Goal: Information Seeking & Learning: Check status

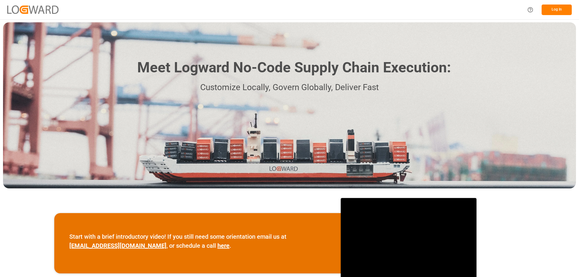
click at [552, 11] on button "Log In" at bounding box center [557, 10] width 30 height 11
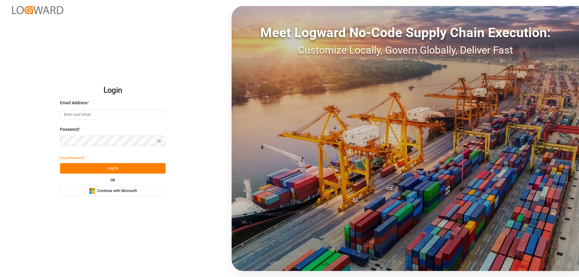
click at [132, 118] on input at bounding box center [113, 115] width 106 height 11
type input "[PERSON_NAME][EMAIL_ADDRESS][PERSON_NAME][DOMAIN_NAME]"
click at [125, 165] on button "Log In" at bounding box center [113, 168] width 106 height 11
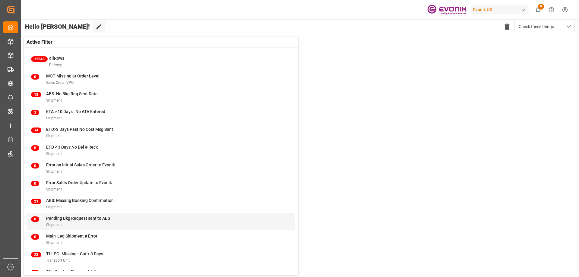
scroll to position [23, 0]
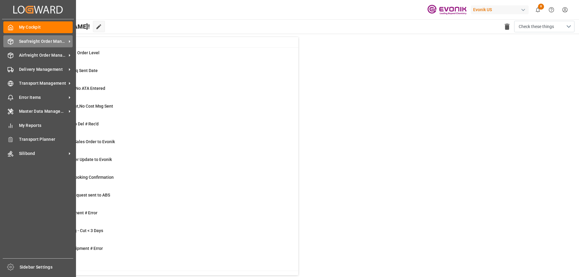
click at [28, 42] on span "Seafreight Order Management" at bounding box center [43, 41] width 48 height 6
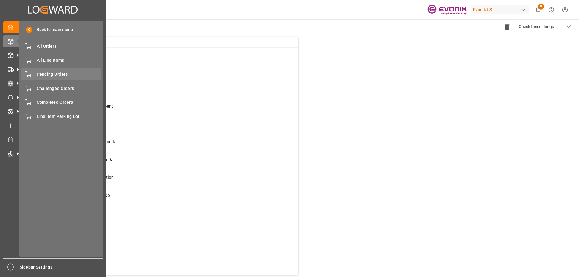
click at [47, 76] on span "Pending Orders" at bounding box center [69, 74] width 65 height 6
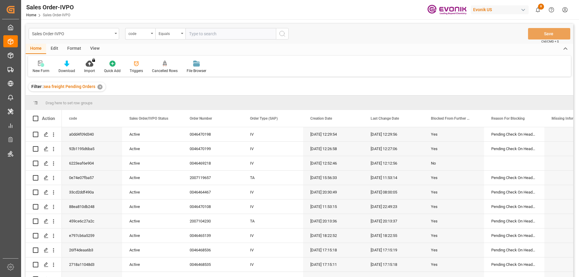
click at [95, 49] on div "View" at bounding box center [95, 49] width 18 height 10
click at [67, 65] on icon at bounding box center [68, 64] width 6 height 6
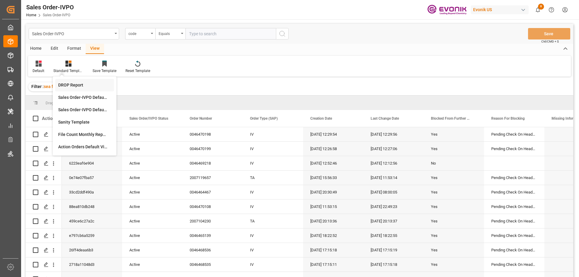
click at [78, 87] on div "DROP Report" at bounding box center [84, 85] width 53 height 6
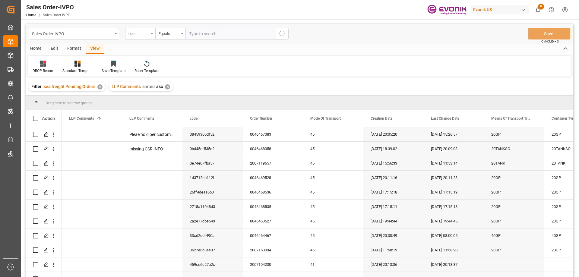
click at [37, 45] on div "Home" at bounding box center [36, 49] width 21 height 10
click at [69, 64] on div at bounding box center [67, 63] width 17 height 6
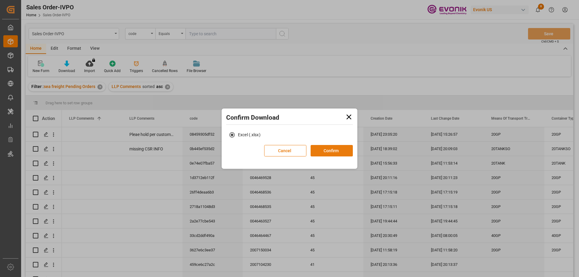
click at [323, 146] on button "Confirm" at bounding box center [332, 150] width 42 height 11
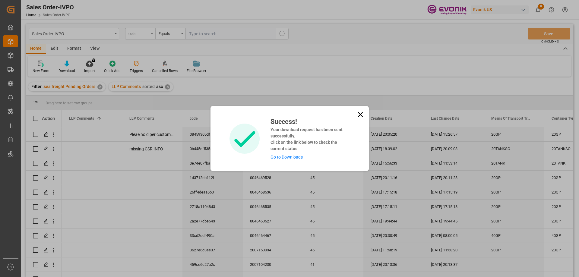
click at [294, 155] on link "Go to Downloads" at bounding box center [287, 157] width 32 height 5
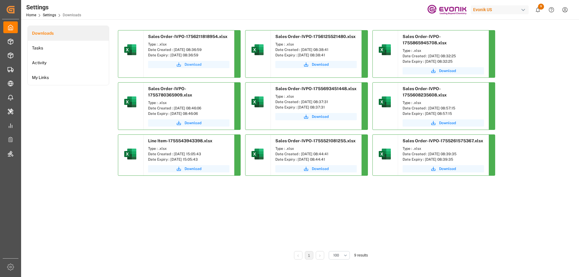
click at [185, 66] on span "Download" at bounding box center [193, 64] width 17 height 5
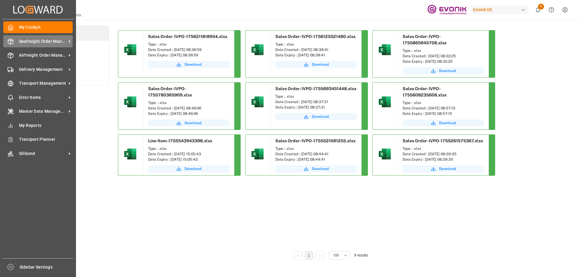
click at [33, 44] on span "Seafreight Order Management" at bounding box center [43, 41] width 48 height 6
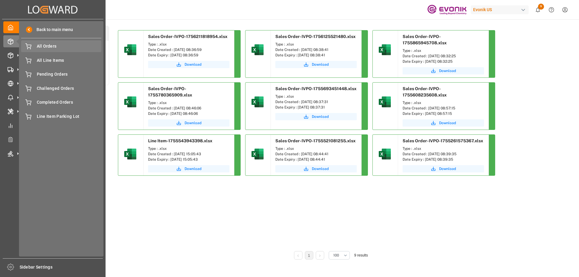
click at [43, 47] on span "All Orders" at bounding box center [69, 46] width 65 height 6
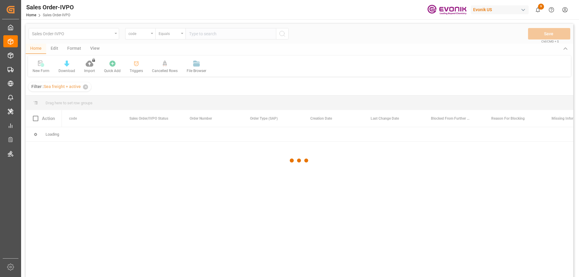
click at [145, 37] on div at bounding box center [300, 161] width 548 height 274
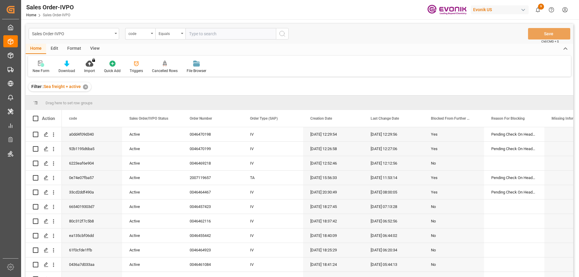
click at [150, 35] on div "code" at bounding box center [140, 33] width 30 height 11
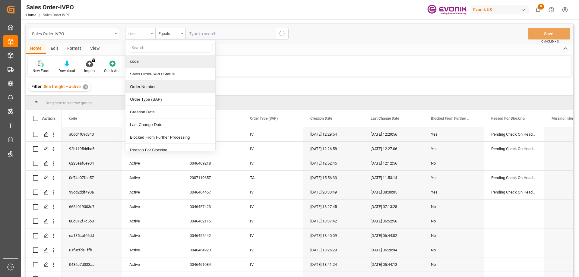
click at [153, 91] on div "Order Number" at bounding box center [171, 87] width 90 height 13
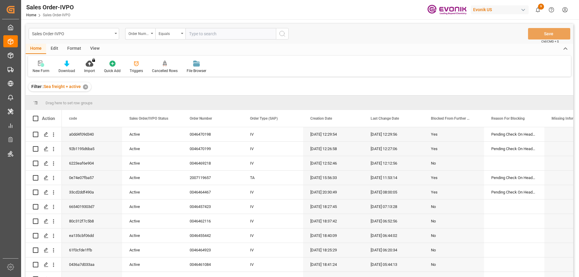
click at [202, 36] on input "text" at bounding box center [231, 33] width 91 height 11
paste input "2007140657"
type input "2007140657"
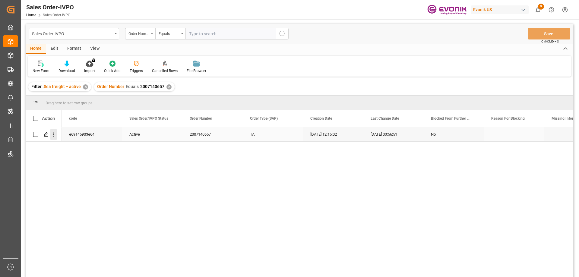
click at [55, 135] on icon "open menu" at bounding box center [53, 135] width 6 height 6
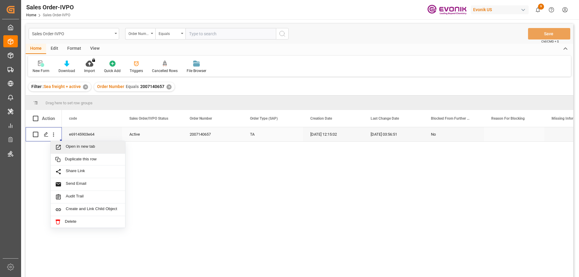
click at [71, 142] on div "Open in new tab" at bounding box center [88, 147] width 75 height 13
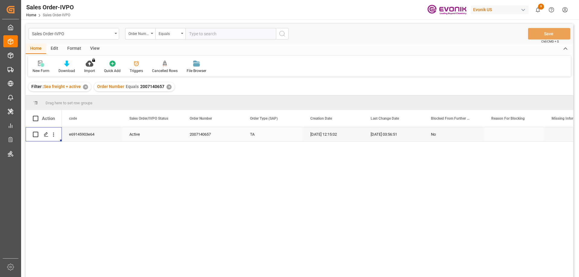
click at [196, 32] on input "text" at bounding box center [231, 33] width 91 height 11
paste input "0046469218"
type input "0046469218"
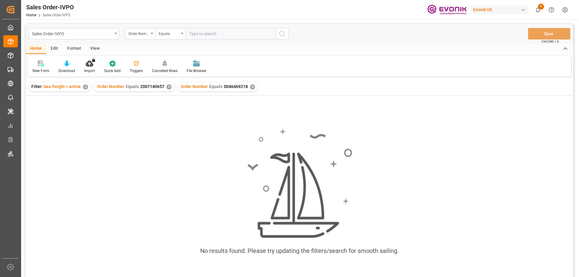
click at [170, 86] on div "✕" at bounding box center [169, 87] width 5 height 5
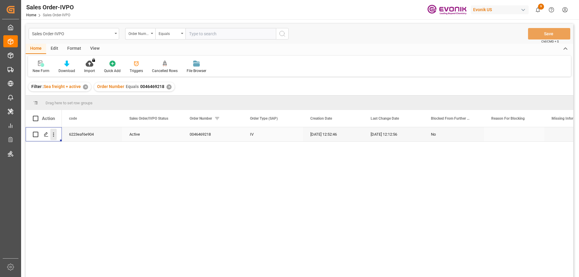
click at [55, 136] on icon "open menu" at bounding box center [53, 135] width 6 height 6
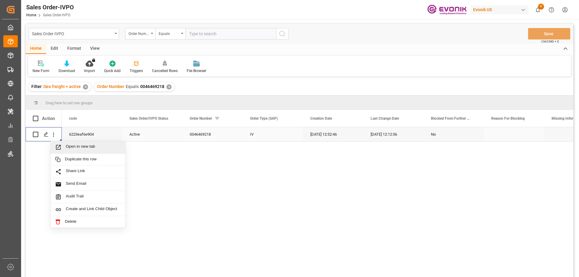
click at [76, 148] on span "Open in new tab" at bounding box center [93, 147] width 55 height 6
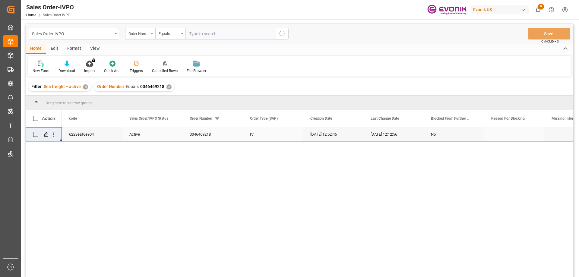
click at [204, 33] on input "text" at bounding box center [231, 33] width 91 height 11
paste input "2007150034"
type input "2007150034"
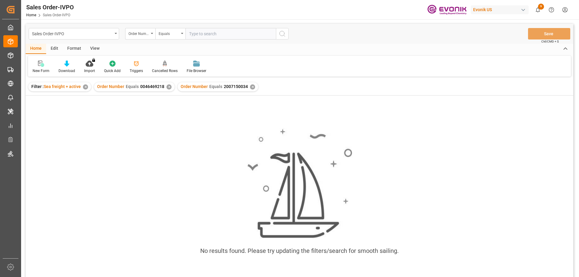
click at [169, 88] on div "✕" at bounding box center [169, 87] width 5 height 5
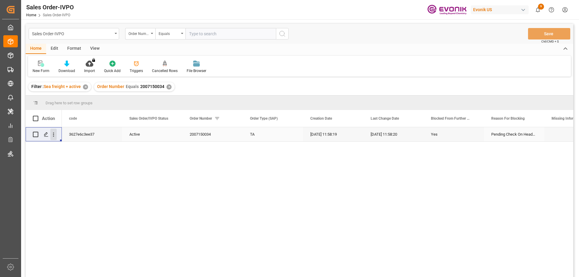
click at [53, 135] on icon "open menu" at bounding box center [53, 135] width 1 height 4
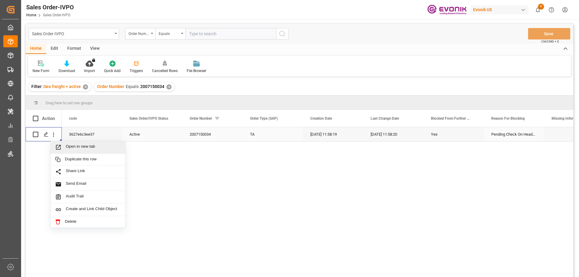
click at [73, 142] on div "Open in new tab" at bounding box center [88, 147] width 75 height 13
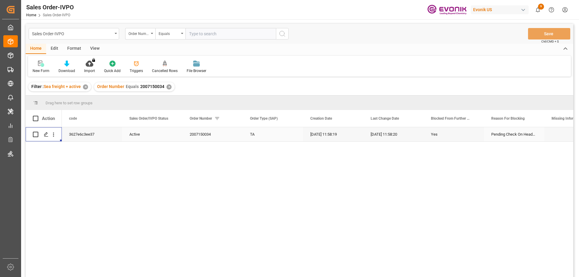
click at [211, 34] on input "text" at bounding box center [231, 33] width 91 height 11
paste input "2007137997"
type input "2007137997"
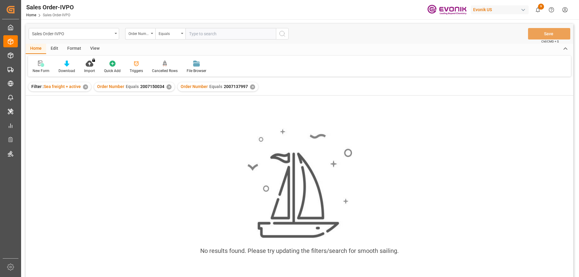
click at [167, 88] on div "✕" at bounding box center [169, 87] width 5 height 5
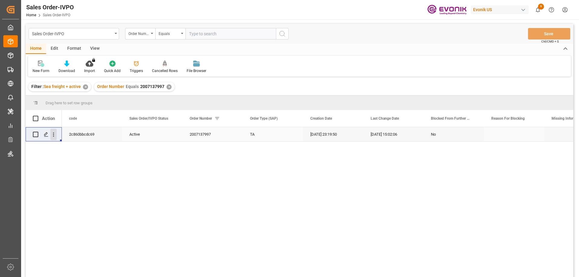
click at [54, 132] on icon "open menu" at bounding box center [53, 135] width 6 height 6
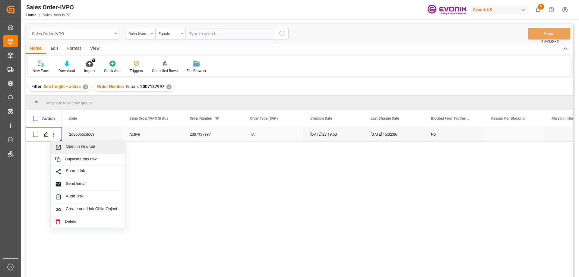
click at [76, 150] on span "Open in new tab" at bounding box center [93, 147] width 55 height 6
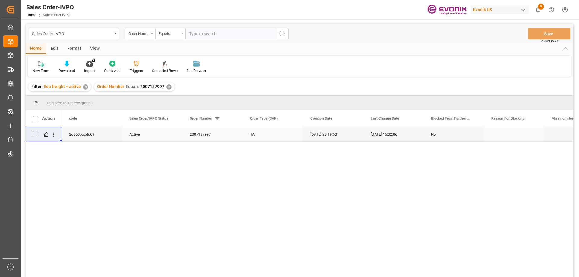
click at [218, 30] on input "text" at bounding box center [231, 33] width 91 height 11
paste input "2007104230"
type input "2007104230"
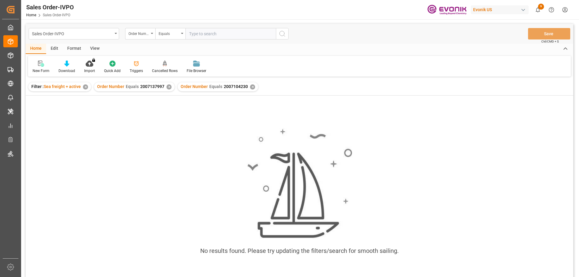
click at [169, 85] on div "Order Number Equals 2007137997 ✕" at bounding box center [134, 86] width 81 height 9
click at [169, 88] on div "✕" at bounding box center [169, 87] width 5 height 5
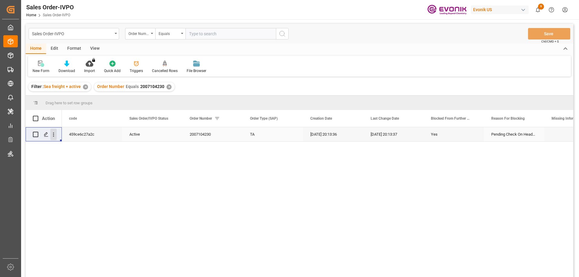
click at [53, 133] on icon "open menu" at bounding box center [53, 135] width 1 height 4
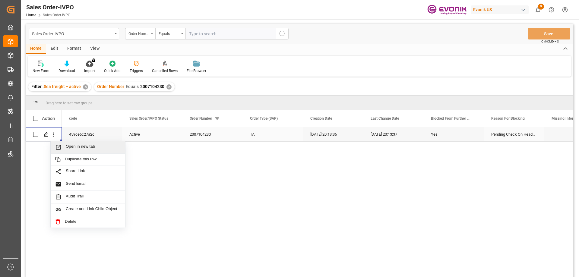
click at [69, 144] on div "Open in new tab" at bounding box center [88, 147] width 75 height 13
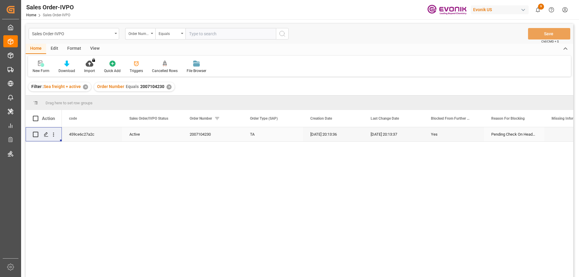
click at [203, 31] on input "text" at bounding box center [231, 33] width 91 height 11
paste input "2007136745"
type input "2007136745"
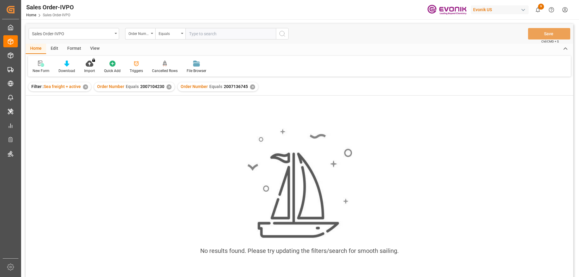
click at [168, 87] on div "✕" at bounding box center [169, 87] width 5 height 5
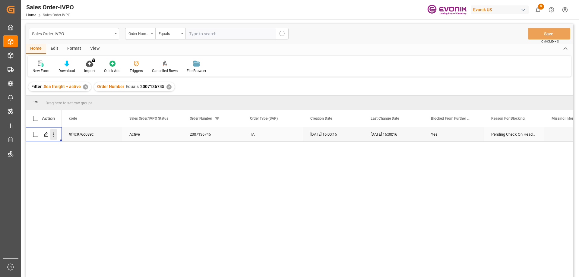
click at [54, 133] on icon "open menu" at bounding box center [53, 135] width 1 height 4
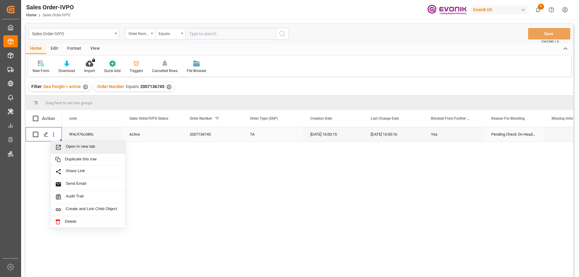
click at [74, 149] on span "Open in new tab" at bounding box center [93, 147] width 55 height 6
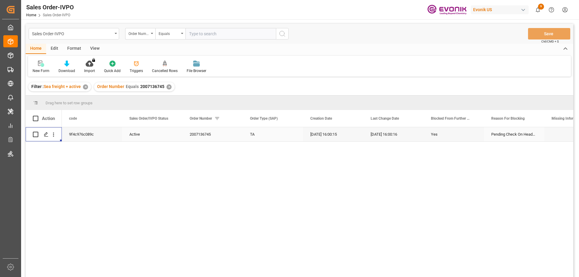
click at [208, 35] on input "text" at bounding box center [231, 33] width 91 height 11
paste input "2007117652"
type input "2007117652"
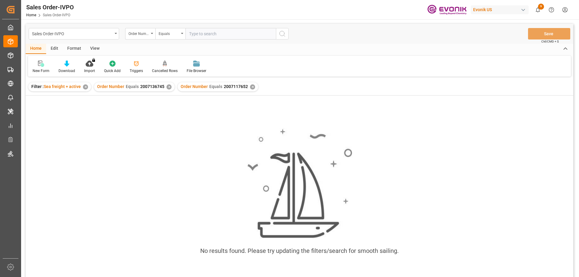
click at [167, 86] on div "✕" at bounding box center [169, 87] width 5 height 5
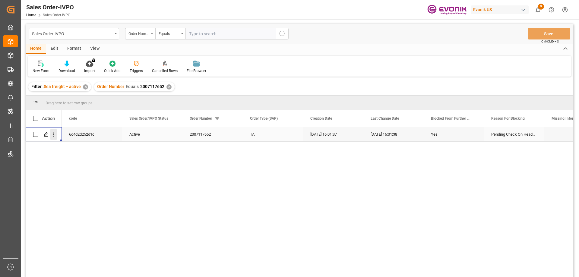
click at [53, 133] on icon "open menu" at bounding box center [53, 135] width 1 height 4
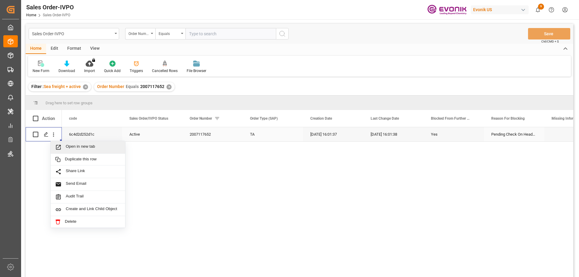
click at [75, 145] on span "Open in new tab" at bounding box center [93, 147] width 55 height 6
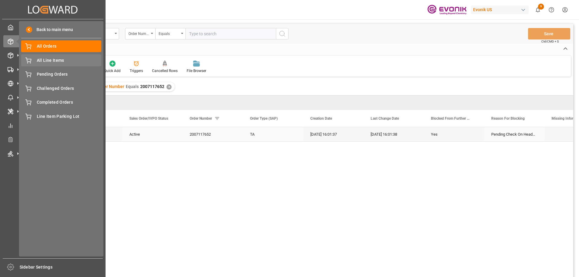
click at [47, 61] on span "All Line Items" at bounding box center [69, 60] width 65 height 6
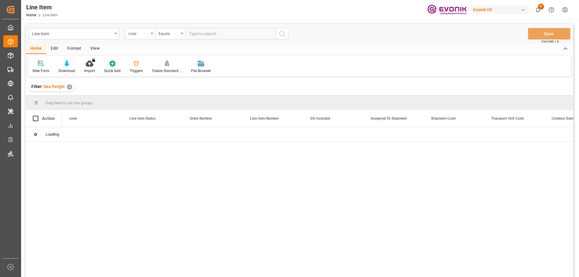
click at [152, 34] on div "code" at bounding box center [140, 33] width 30 height 11
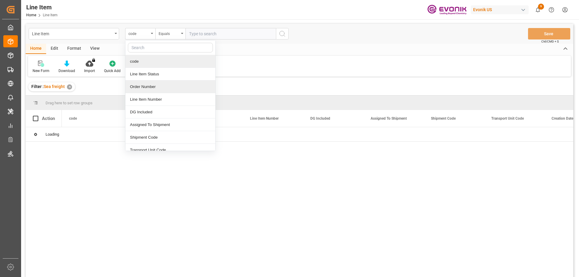
click at [144, 81] on div "Order Number" at bounding box center [171, 87] width 90 height 13
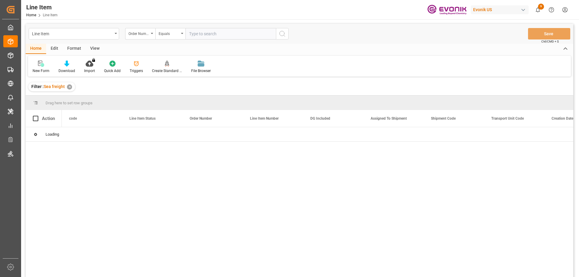
click at [222, 32] on input "text" at bounding box center [231, 33] width 91 height 11
paste input "46465077"
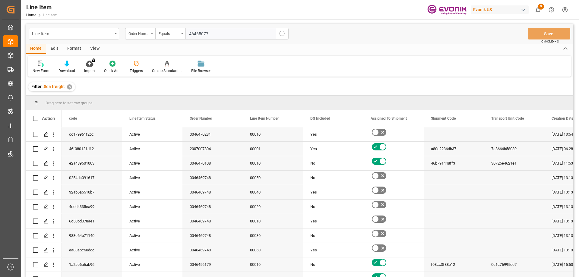
click at [188, 34] on input "46465077" at bounding box center [231, 33] width 91 height 11
type input "0046465077"
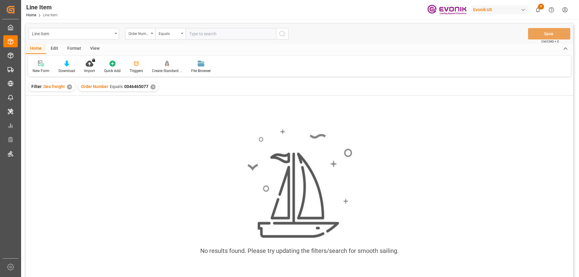
click at [210, 36] on input "text" at bounding box center [231, 33] width 91 height 11
type input "46465077"
click at [153, 88] on div "✕" at bounding box center [153, 87] width 5 height 5
click at [209, 35] on input "text" at bounding box center [231, 33] width 91 height 11
paste input "0046469528"
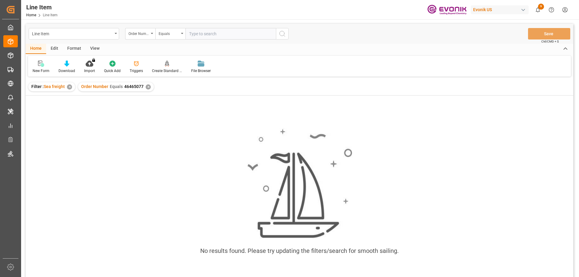
type input "0046469528"
click at [148, 87] on div "✕" at bounding box center [148, 87] width 5 height 5
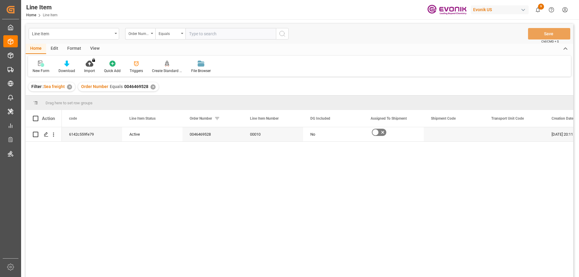
drag, startPoint x: 300, startPoint y: 271, endPoint x: 168, endPoint y: 260, distance: 132.4
click at [198, 262] on div "6142c559fe79 Active 0046469528 00010 No 08-20-2025 20:11:23 08-20-2025 20:11:23" at bounding box center [318, 204] width 512 height 154
click at [169, 132] on div "Active" at bounding box center [152, 135] width 46 height 14
click at [92, 50] on div "View" at bounding box center [95, 49] width 18 height 10
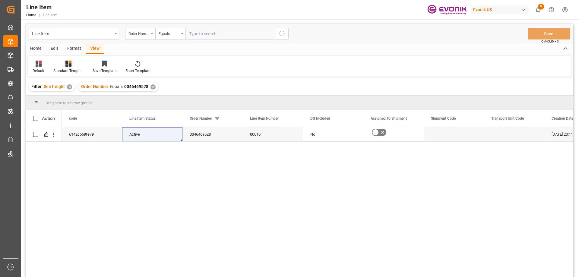
click at [66, 67] on div "Standard Templates" at bounding box center [68, 66] width 39 height 13
click at [64, 131] on div "AES View" at bounding box center [84, 135] width 59 height 12
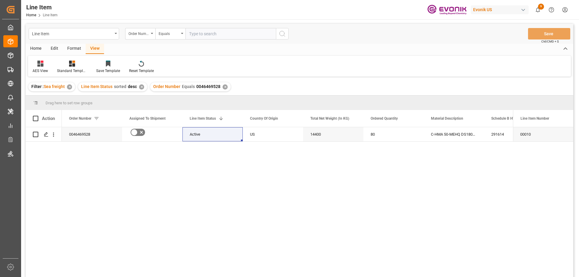
click at [212, 35] on input "text" at bounding box center [231, 33] width 91 height 11
paste input "0046469528"
type input "0046469528"
click at [224, 88] on div "✕" at bounding box center [225, 87] width 5 height 5
click at [448, 135] on div "C-HMA 50-MEHQ DS180kg N-" at bounding box center [454, 134] width 60 height 14
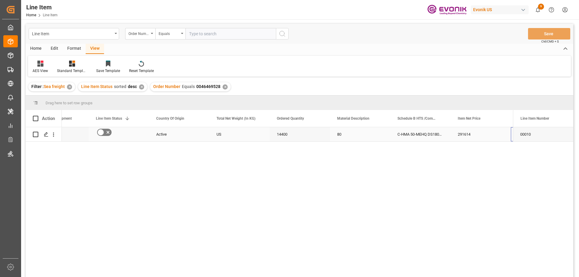
scroll to position [0, 94]
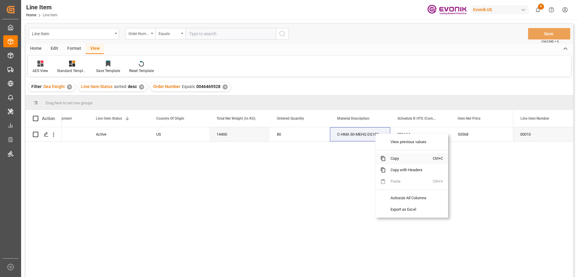
click at [390, 155] on span "Copy" at bounding box center [409, 158] width 47 height 11
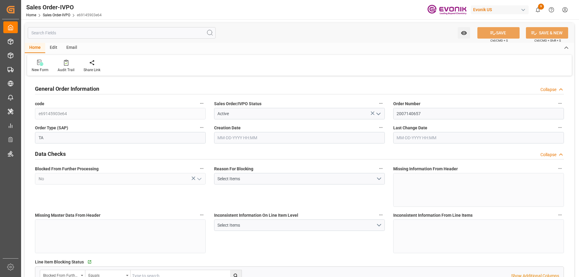
type input "GTSTC"
type input "0"
type input "1"
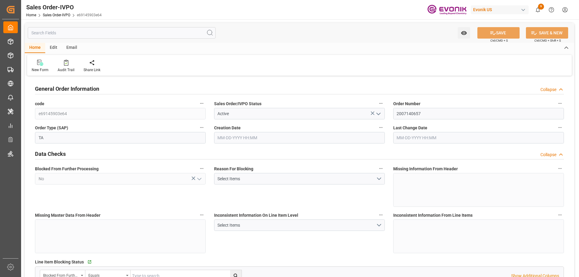
type input "5772.672"
type input "15.3364"
type input "17000"
type input "30"
type input "08-15-2025 12:15"
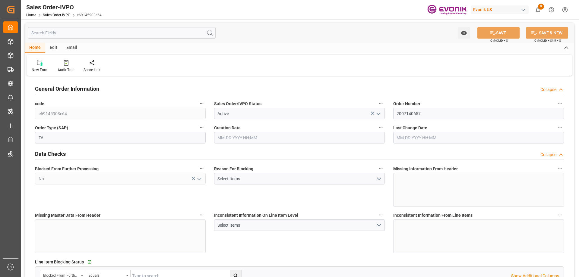
type input "08-20-2025 03:56"
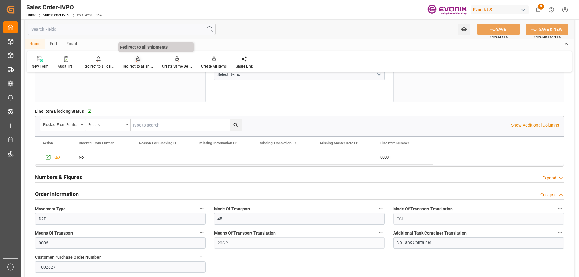
click at [129, 64] on div "Redirect to all shipments" at bounding box center [138, 66] width 30 height 5
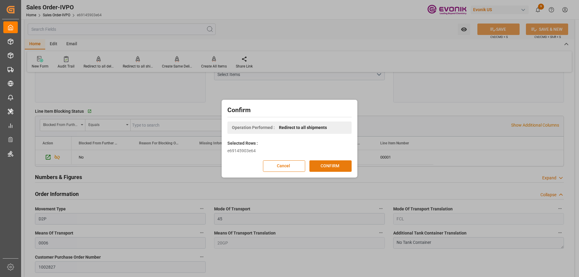
click at [326, 165] on button "CONFIRM" at bounding box center [331, 166] width 42 height 11
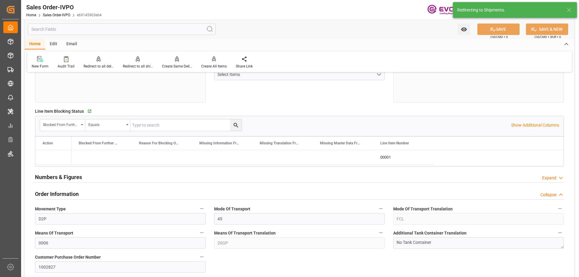
type input "08-15-2025 12:15"
type input "08-20-2025 03:56"
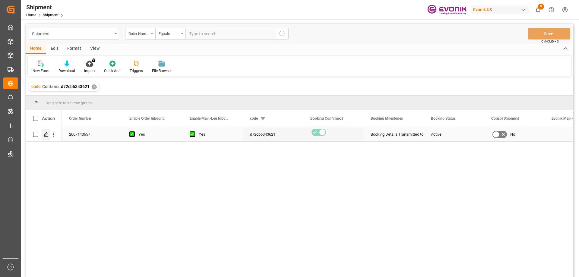
click at [46, 137] on line "Press SPACE to select this row." at bounding box center [46, 137] width 4 height 0
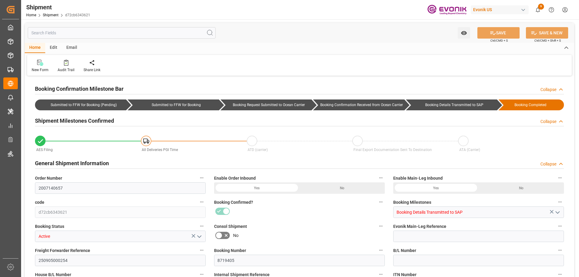
type input "Seaboard"
type input "Seaboard Marine Ltd"
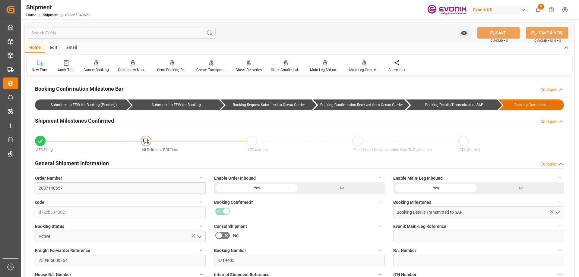
scroll to position [181, 0]
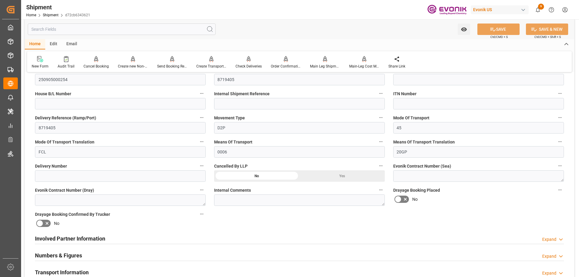
click at [88, 236] on h2 "Involved Partner Information" at bounding box center [70, 239] width 70 height 8
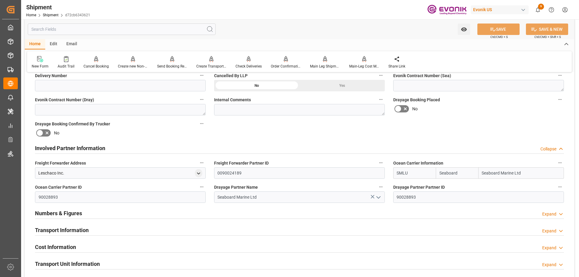
scroll to position [302, 0]
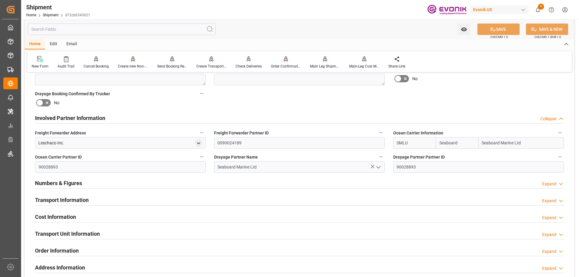
click at [121, 198] on div "Transport Information Expand" at bounding box center [299, 199] width 529 height 11
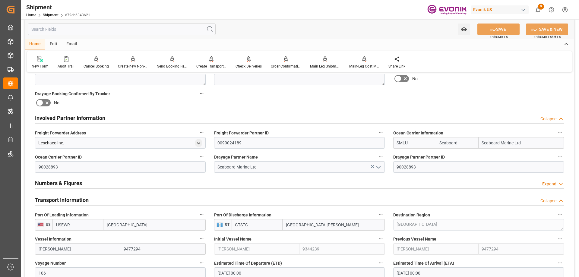
scroll to position [121, 0]
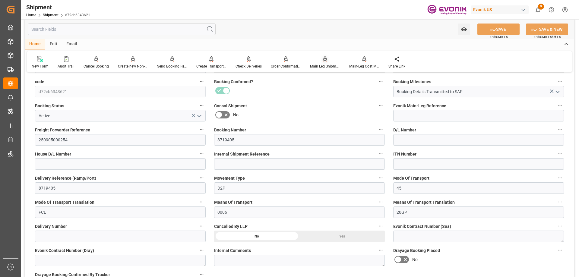
click at [320, 64] on div "Main Leg Shipment" at bounding box center [325, 66] width 30 height 5
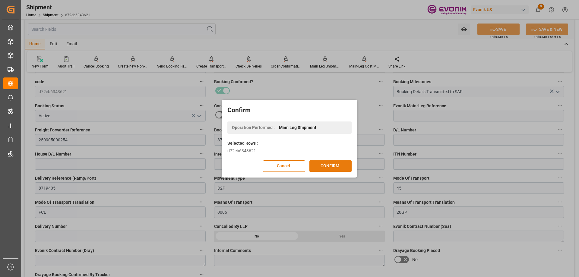
click at [333, 164] on button "CONFIRM" at bounding box center [331, 166] width 42 height 11
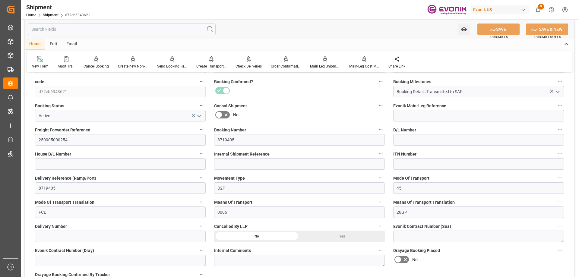
click at [104, 27] on input "text" at bounding box center [122, 29] width 188 height 11
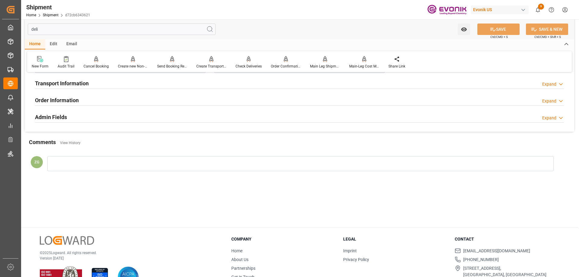
scroll to position [0, 0]
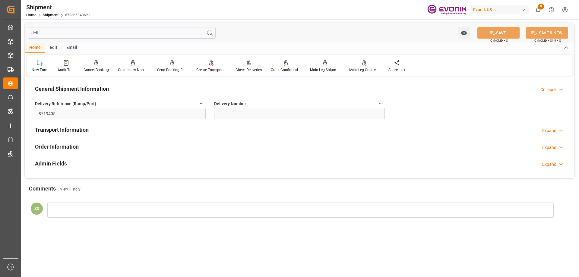
type input "deli"
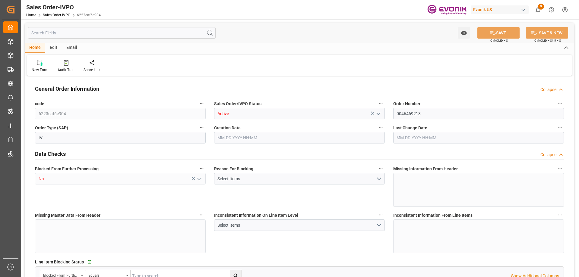
type input "SGSIN"
type input "0"
type input "1"
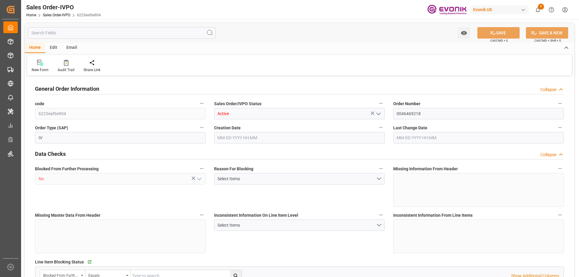
type input "8155.08"
type input "23.444"
type input "17000"
type input "30"
type input "08-19-2025 12:52"
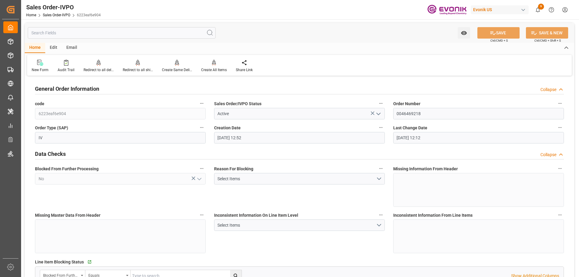
type input "08-26-2025 12:12"
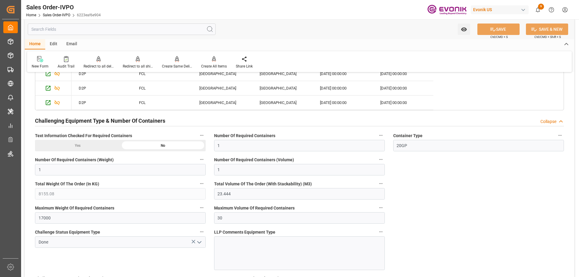
scroll to position [1569, 0]
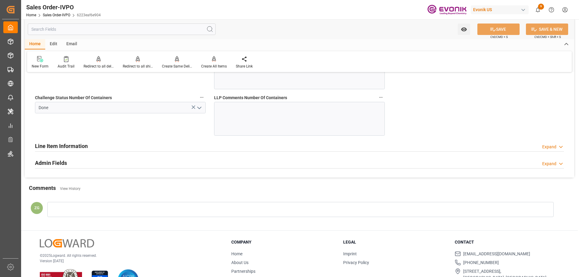
click at [126, 147] on div "Line Item Information Expand" at bounding box center [299, 145] width 529 height 11
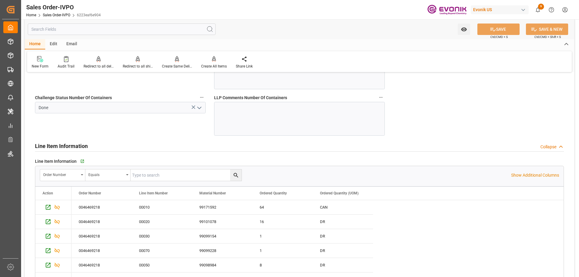
scroll to position [1600, 0]
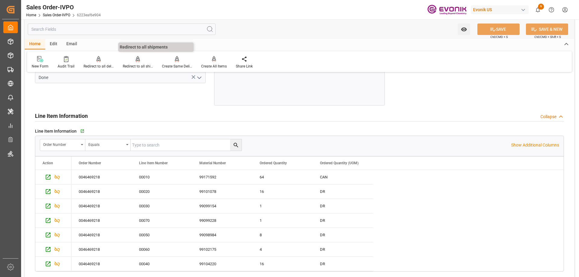
click at [143, 63] on div "Redirect to all shipments" at bounding box center [137, 62] width 39 height 13
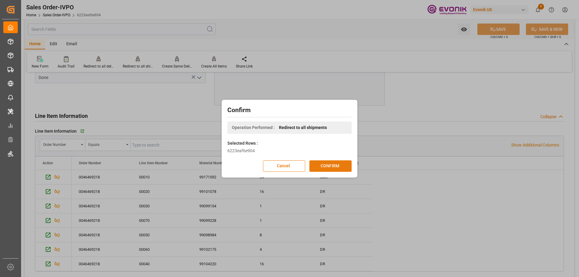
click at [328, 167] on button "CONFIRM" at bounding box center [331, 166] width 42 height 11
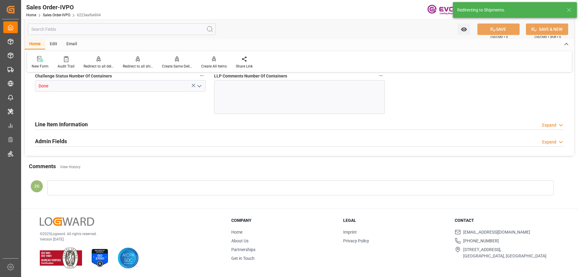
type input "SGSIN"
type input "0"
type input "1"
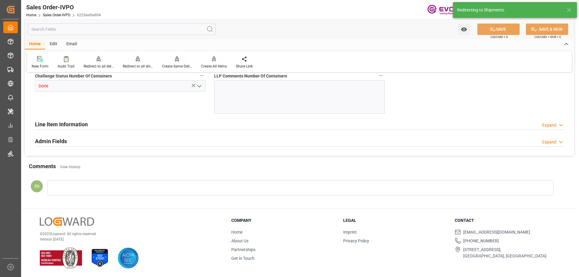
type input "8155.08"
type input "23.444"
type input "17000"
type input "30"
type input "08-19-2025 12:52"
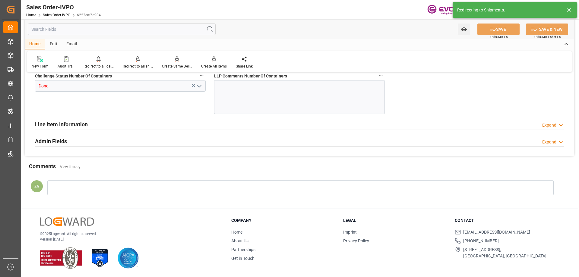
type input "08-26-2025 12:12"
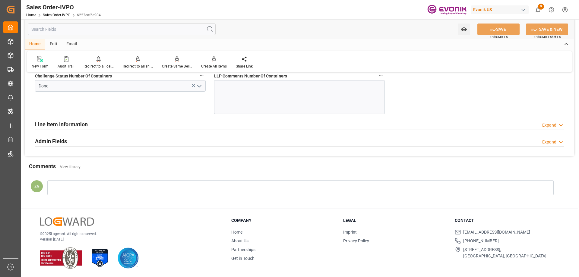
scroll to position [1591, 0]
click at [101, 122] on div "Line Item Information Expand" at bounding box center [299, 123] width 529 height 11
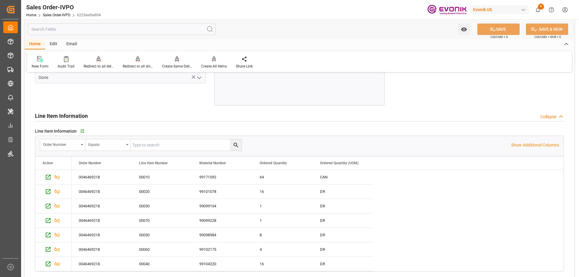
scroll to position [1630, 0]
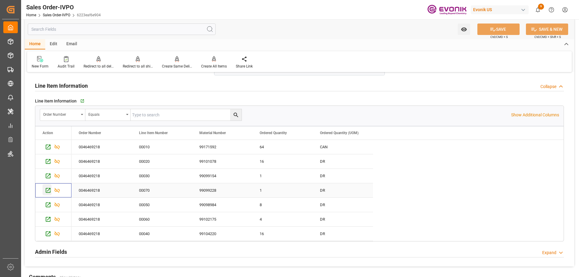
click at [50, 190] on icon "Press SPACE to select this row." at bounding box center [48, 190] width 5 height 5
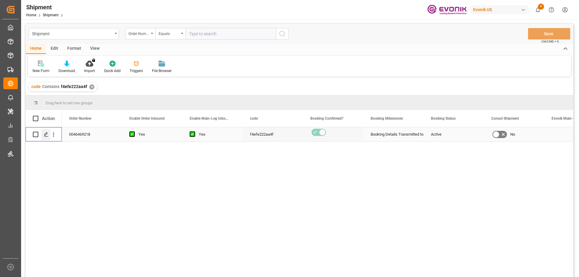
click at [47, 136] on icon "Press SPACE to select this row." at bounding box center [46, 134] width 5 height 5
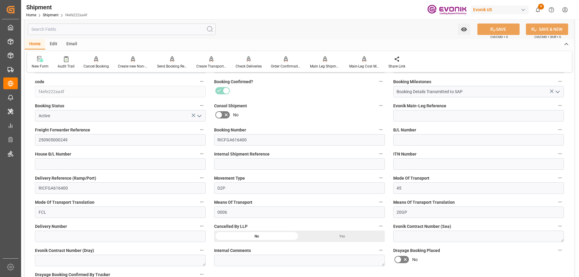
scroll to position [241, 0]
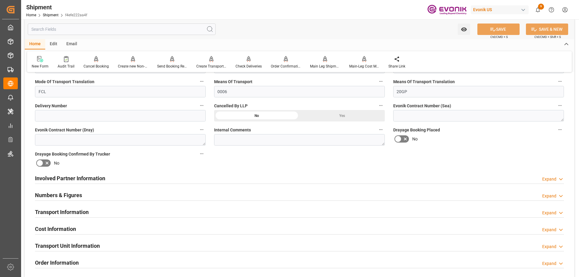
click at [104, 176] on h2 "Involved Partner Information" at bounding box center [70, 178] width 70 height 8
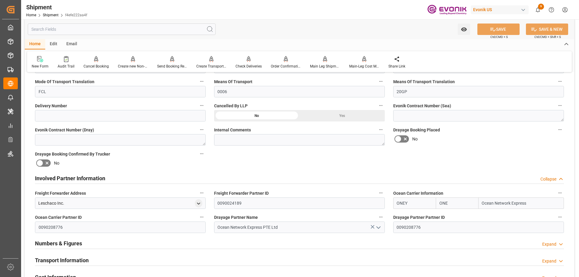
scroll to position [272, 0]
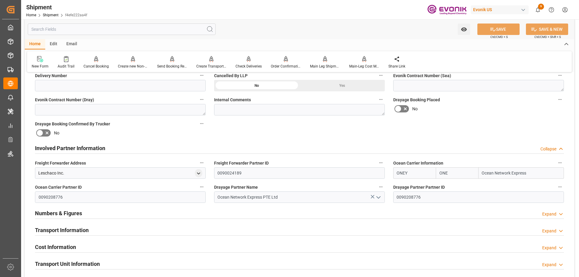
click at [80, 224] on div "Transport Information" at bounding box center [62, 229] width 54 height 11
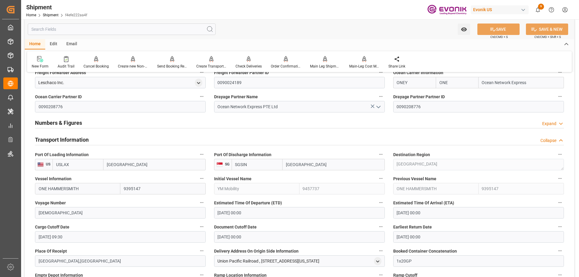
scroll to position [453, 0]
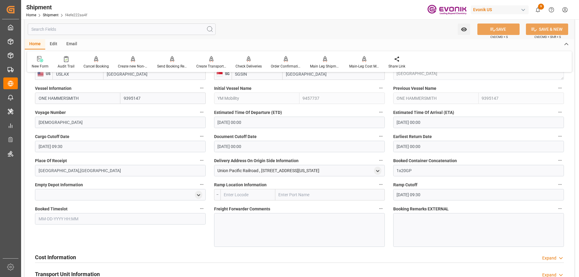
click at [85, 254] on div "Cost Information Expand" at bounding box center [299, 256] width 529 height 11
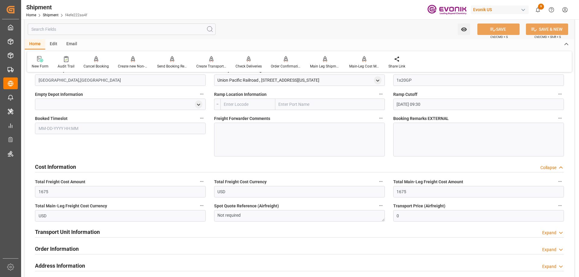
scroll to position [694, 0]
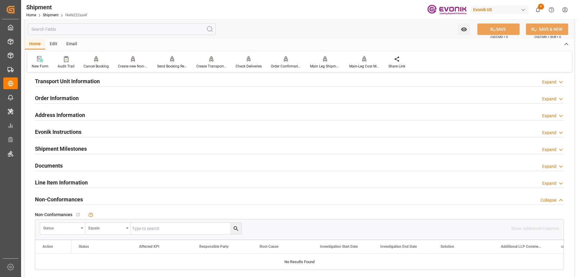
click at [76, 190] on div "Line Item Information Expand" at bounding box center [300, 182] width 538 height 17
click at [74, 185] on h2 "Line Item Information" at bounding box center [61, 183] width 53 height 8
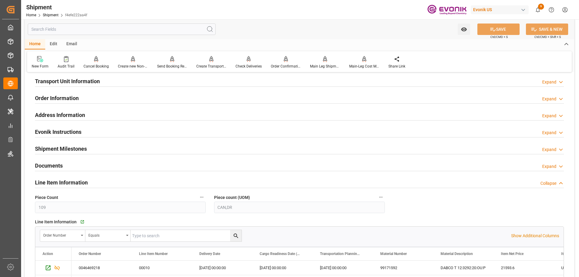
scroll to position [785, 0]
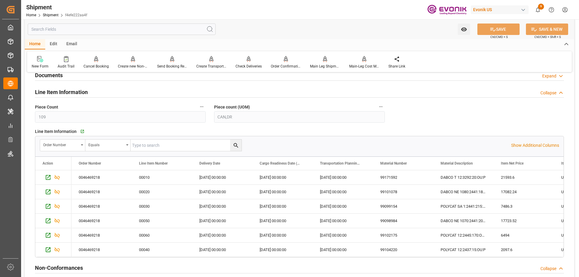
click at [151, 142] on input "text" at bounding box center [186, 145] width 111 height 11
paste input "0046469218"
type input "0046469218"
click at [234, 145] on icon "search button" at bounding box center [236, 145] width 6 height 6
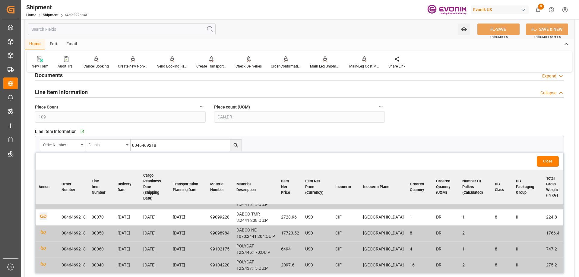
scroll to position [0, 0]
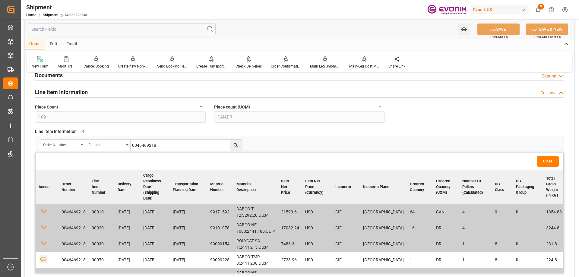
click at [44, 258] on icon "button" at bounding box center [43, 259] width 6 height 3
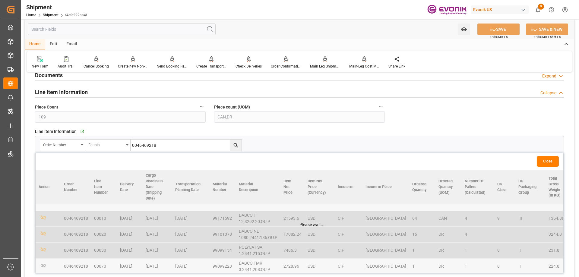
scroll to position [785, 0]
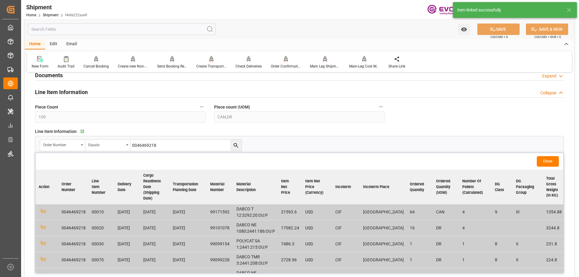
click at [551, 164] on button "Close" at bounding box center [548, 161] width 22 height 11
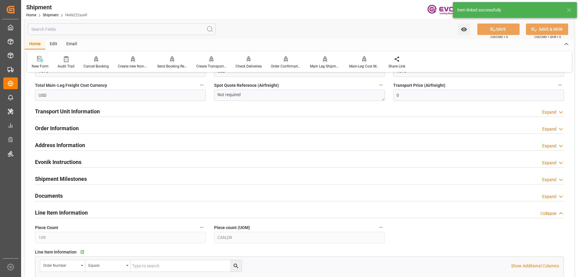
scroll to position [634, 0]
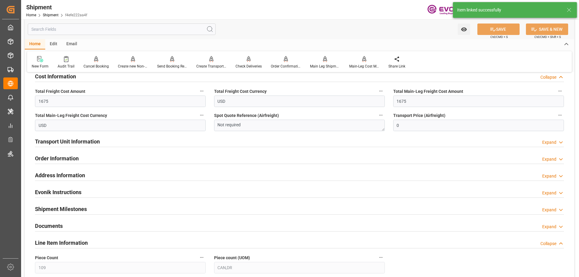
click at [72, 141] on h2 "Transport Unit Information" at bounding box center [67, 142] width 65 height 8
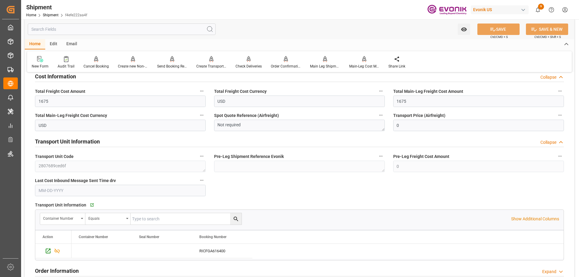
scroll to position [694, 0]
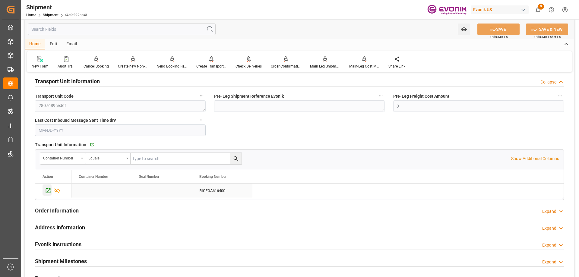
click at [49, 191] on icon "Press SPACE to select this row." at bounding box center [48, 191] width 6 height 6
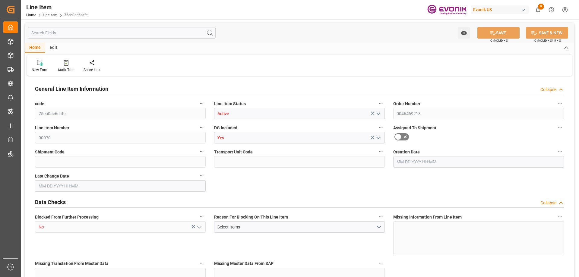
type input "1"
type input "224.8"
type input "208"
type input "0.2875"
type input "1"
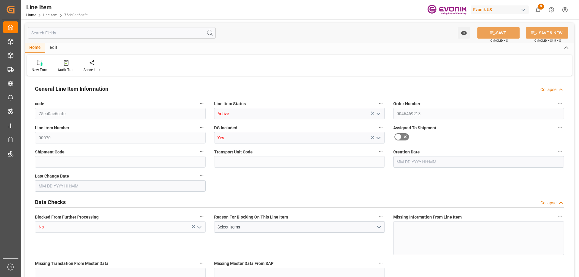
type input "2728.96"
type input "1"
type input "224.8"
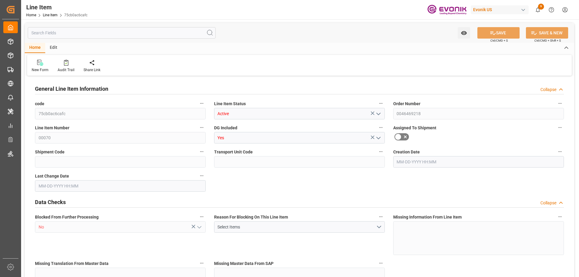
type input "244.8"
type input "208"
type input "0.2875"
type input "287.537"
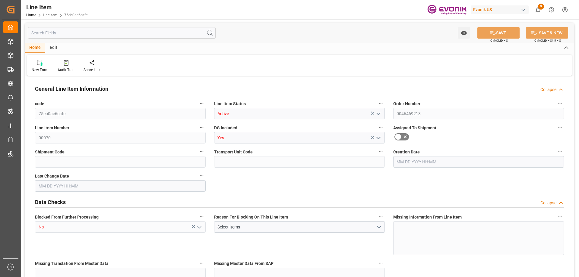
type input "0"
type input "[DATE] 12:12"
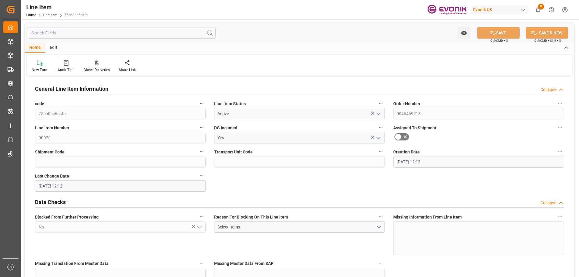
type input "[DATE] 12:12"
type input "[DATE]"
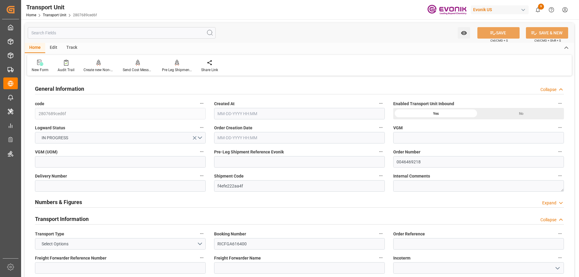
type input "ONE"
type input "Ocean Network Express"
type input "USLAX"
type input "SGSIN"
type input "7910.28"
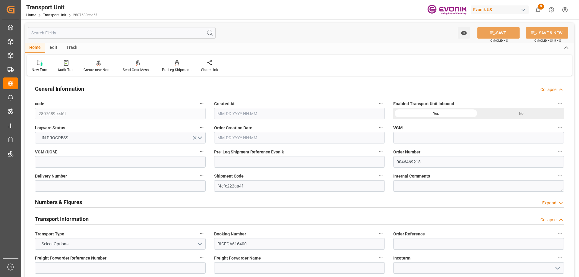
type input "08-20-2025 04:29"
type input "[DATE]"
type input "09-21-2025 00:00"
type input "09-20-2025 00:00"
type input "[DATE] 00:00"
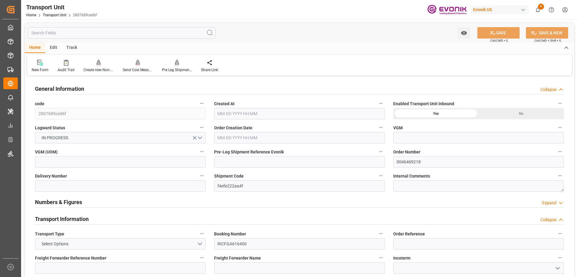
type input "[DATE] 00:00"
click at [114, 33] on input "text" at bounding box center [122, 32] width 188 height 11
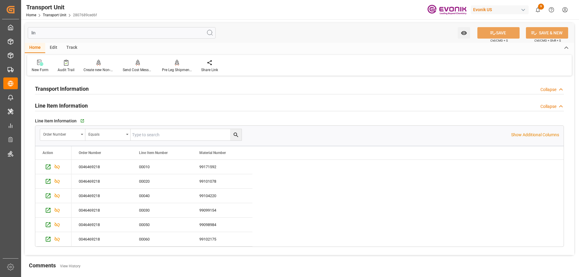
type input "lin"
click at [152, 135] on input "text" at bounding box center [186, 134] width 111 height 11
paste input "0046469218"
type input "0046469218"
click at [236, 137] on icon "search button" at bounding box center [236, 135] width 6 height 6
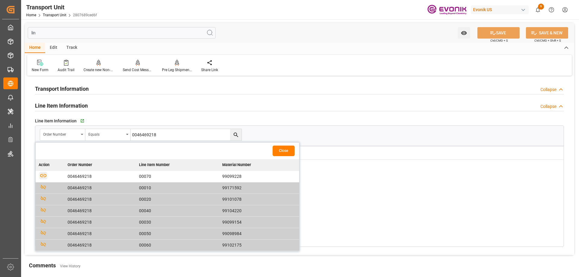
click at [43, 174] on icon "button" at bounding box center [44, 176] width 8 height 8
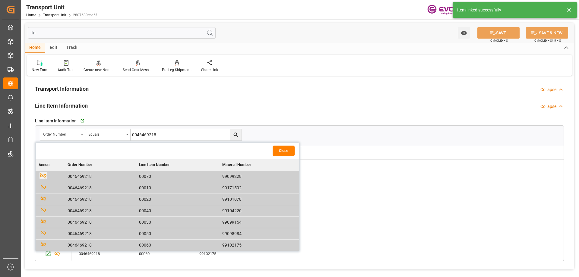
click at [287, 151] on button "Close" at bounding box center [284, 151] width 22 height 11
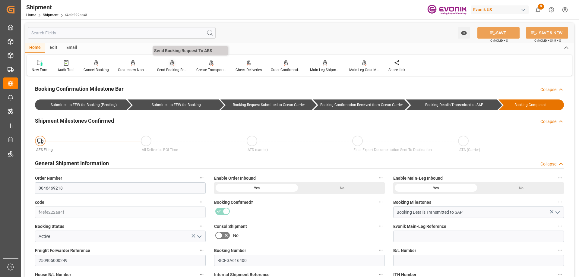
click at [167, 64] on div at bounding box center [172, 62] width 30 height 6
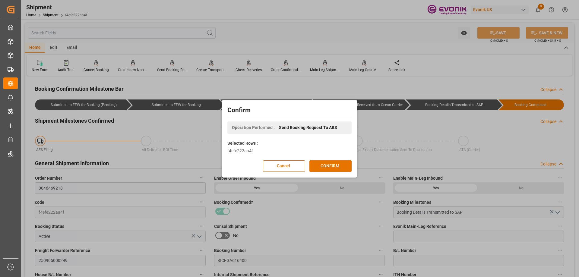
click at [351, 172] on div "Confirm Operation Performed : Send Booking Request To ABS Selected Rows : f4efe…" at bounding box center [289, 138] width 133 height 75
click at [342, 169] on button "CONFIRM" at bounding box center [331, 166] width 42 height 11
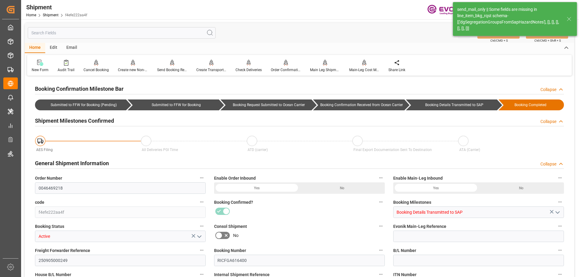
type input "110"
type input "CAN,DR"
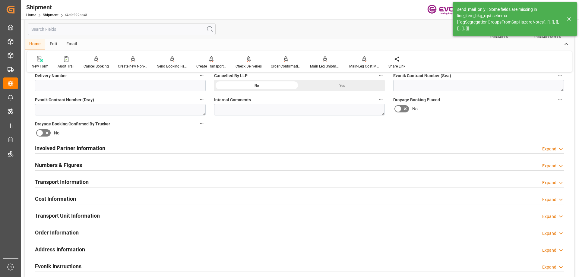
scroll to position [483, 0]
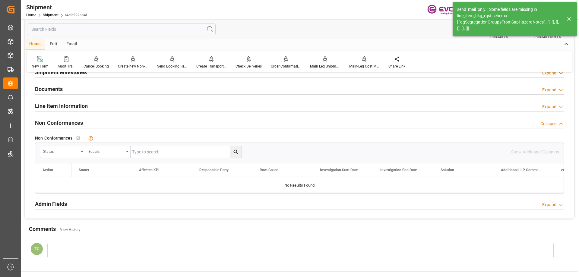
click at [41, 104] on h2 "Line Item Information" at bounding box center [61, 106] width 53 height 8
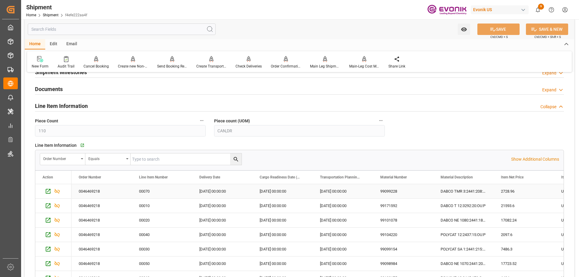
scroll to position [513, 0]
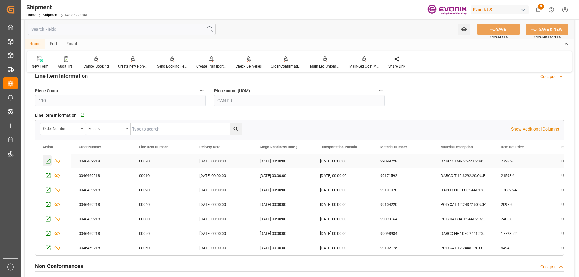
click at [48, 160] on icon "Press SPACE to select this row." at bounding box center [48, 161] width 6 height 6
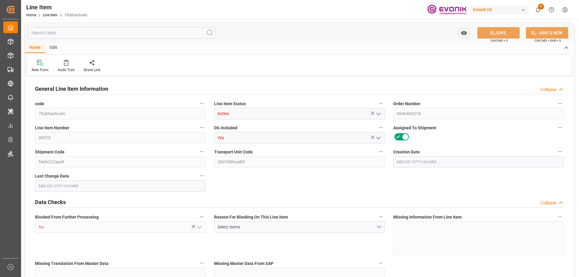
type input "1"
type input "224.8"
type input "208"
type input "0.2875"
type input "1"
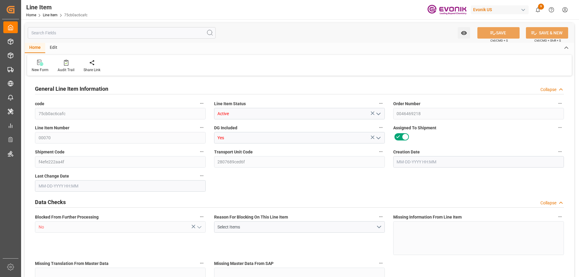
type input "2728.96"
type input "1"
type input "224.8"
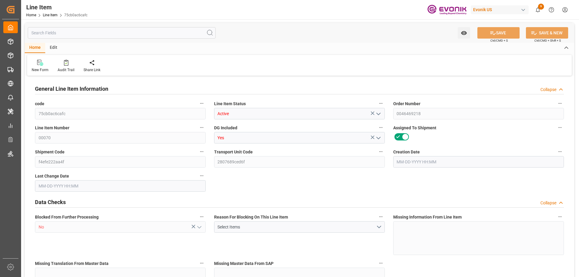
type input "244.8"
type input "208"
type input "0.2875"
type input "287.537"
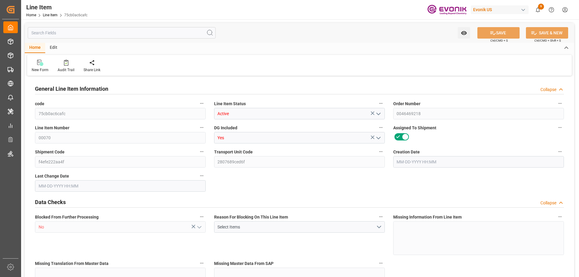
type input "0"
type input "08-26-2025 12:12"
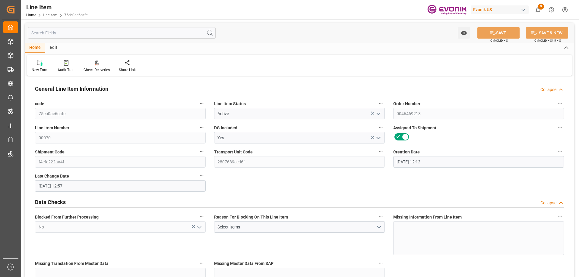
type input "[DATE] 12:57"
type input "[DATE]"
type input "09-09-2025"
type input "09-02-2025"
click at [72, 34] on input "text" at bounding box center [122, 32] width 188 height 11
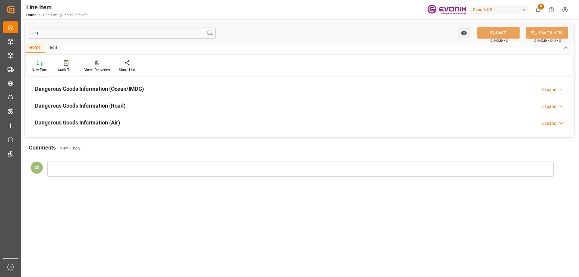
type input "seg"
click at [89, 89] on h2 "Dangerous Goods Information (Ocean/IMDG)" at bounding box center [89, 89] width 109 height 8
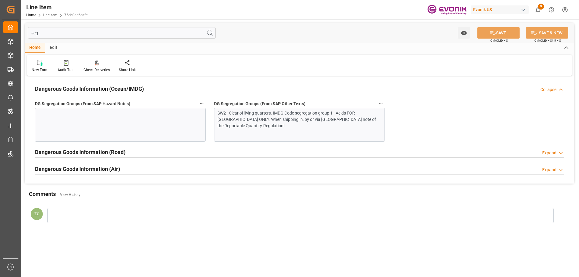
click at [102, 126] on div at bounding box center [120, 125] width 171 height 34
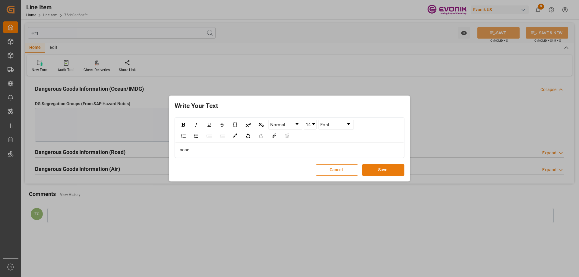
click at [376, 175] on button "Save" at bounding box center [383, 169] width 42 height 11
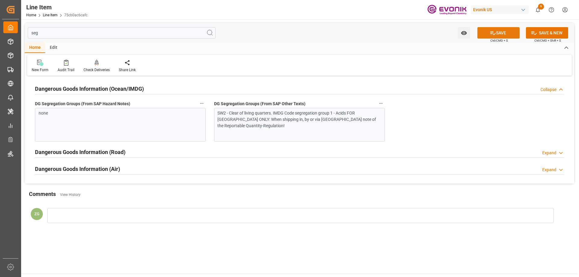
click at [509, 30] on button "SAVE" at bounding box center [499, 32] width 42 height 11
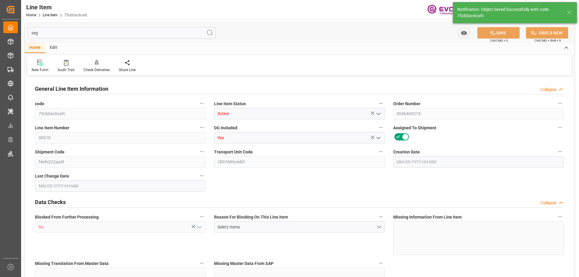
type input "1"
type input "224.8"
type input "208"
type input "0.2875"
type input "1"
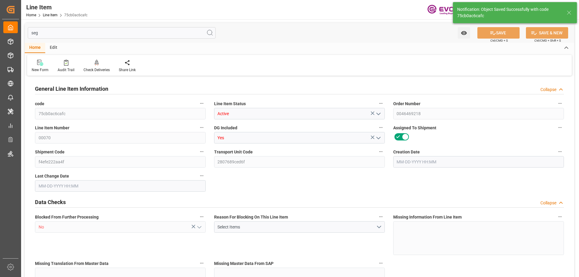
type input "2728.96"
type input "1"
type input "224.8"
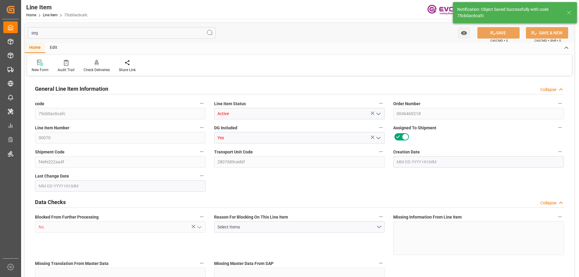
type input "244.8"
type input "208"
type input "0.2875"
type input "287.537"
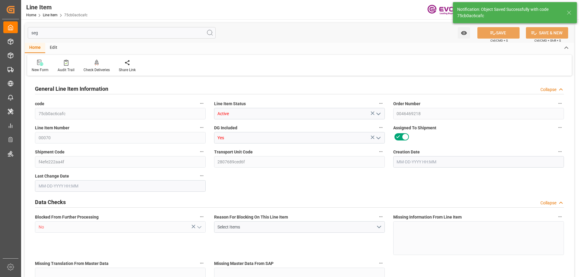
type input "0"
type input "08-26-2025 12:12"
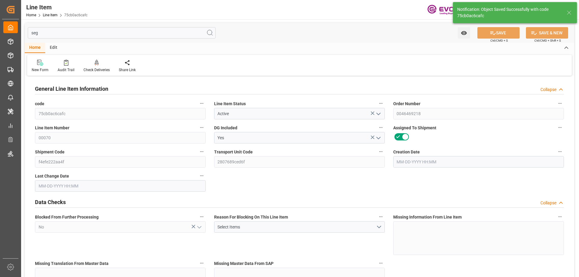
type input "08-26-2025 12:58"
type input "10-24-2025"
type input "09-09-2025"
type input "09-02-2025"
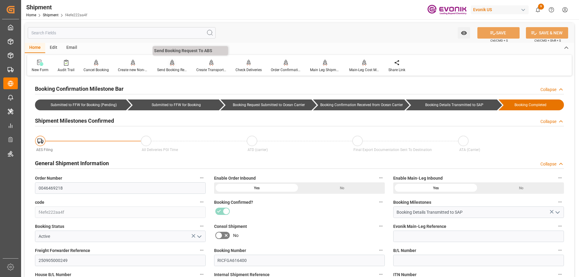
click at [171, 69] on div "Send Booking Request To ABS" at bounding box center [172, 69] width 30 height 5
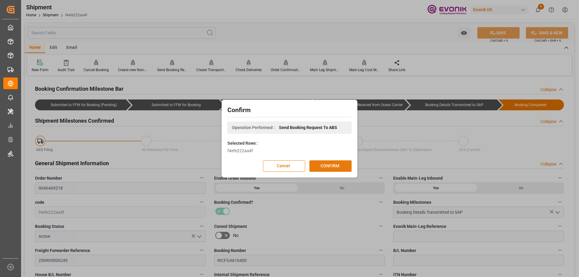
click at [319, 171] on button "CONFIRM" at bounding box center [331, 166] width 42 height 11
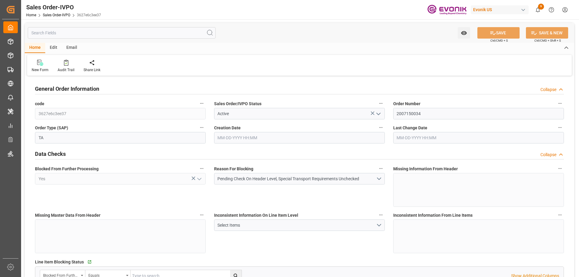
type input "PHMNN"
type input "0"
type input "1"
type input "18960"
type input "[DATE] 11:58"
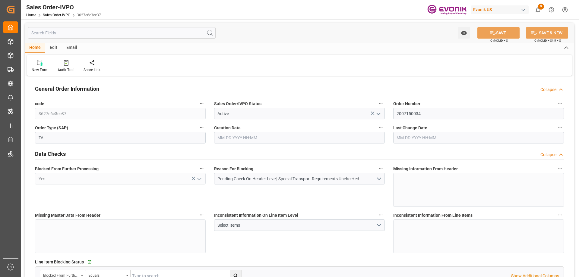
type input "[DATE] 11:58"
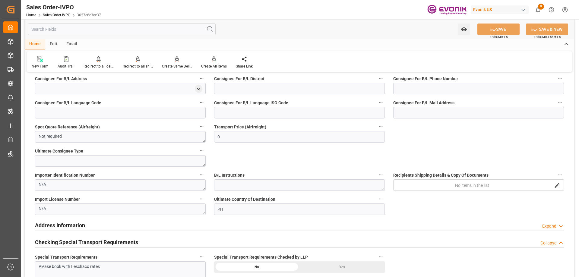
scroll to position [604, 0]
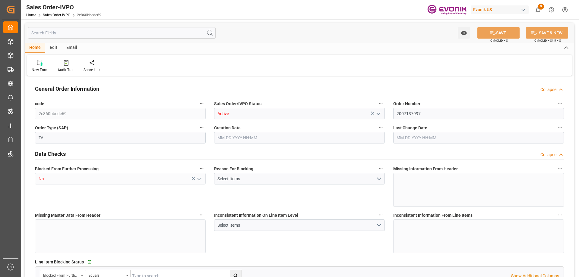
type input "AUMEL"
type input "0"
type input "1"
type input "4422"
type input "5.7182"
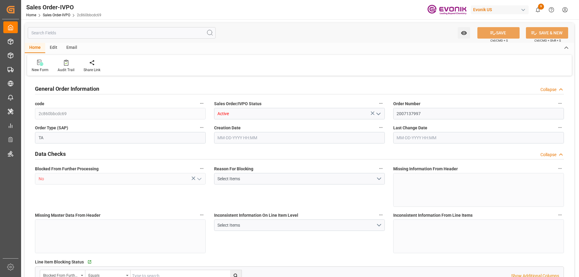
type input "0"
type input "[DATE] 23:19"
type input "[DATE] 15:02"
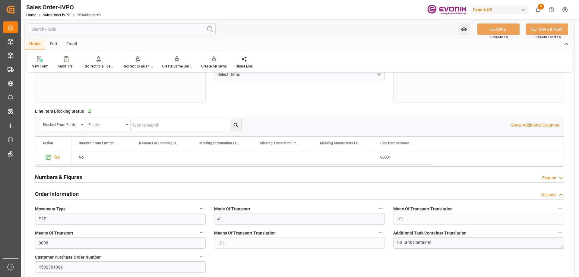
scroll to position [181, 0]
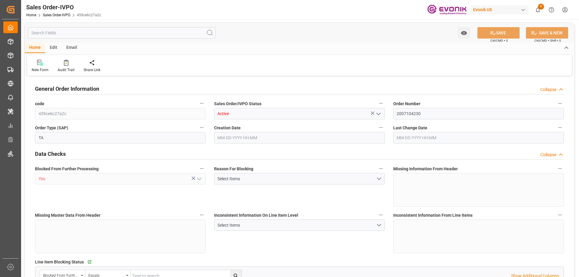
type input "BEANR"
type input "0"
type input "1"
type input "4842"
type input "08-25-2025 20:13"
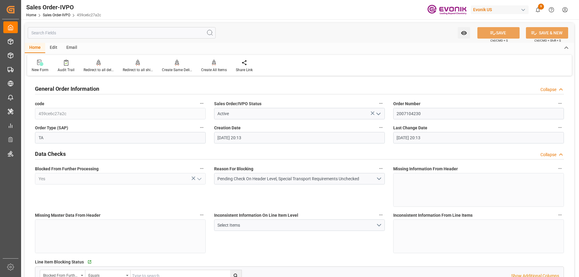
type input "08-25-2025 20:13"
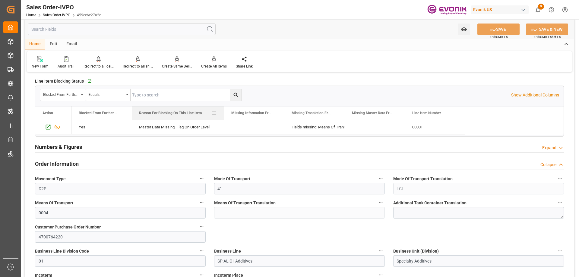
drag, startPoint x: 191, startPoint y: 113, endPoint x: 223, endPoint y: 116, distance: 32.1
click at [223, 116] on div at bounding box center [224, 113] width 2 height 13
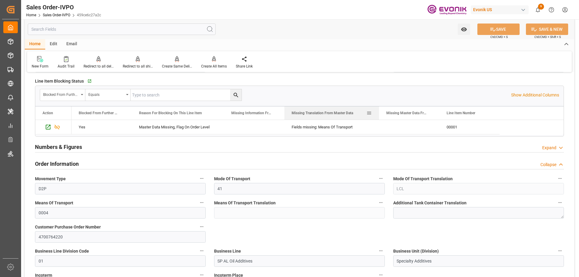
drag, startPoint x: 345, startPoint y: 110, endPoint x: 375, endPoint y: 115, distance: 30.2
click at [378, 115] on div at bounding box center [379, 113] width 2 height 13
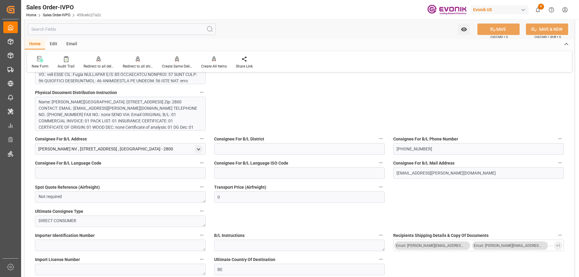
scroll to position [453, 0]
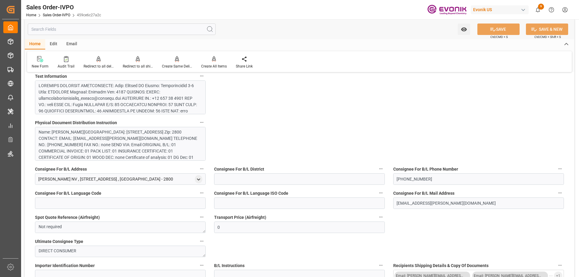
click at [111, 97] on div at bounding box center [118, 137] width 159 height 108
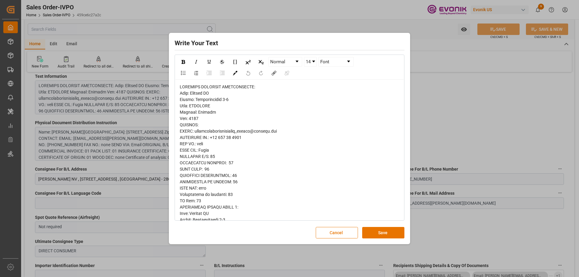
scroll to position [204, 0]
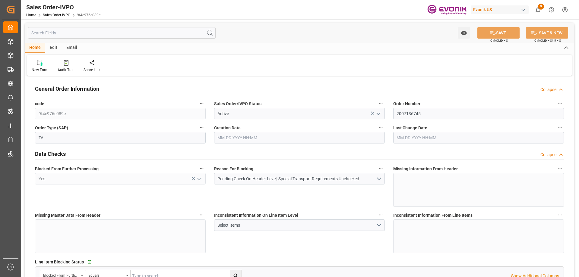
type input "TRIZT"
type input "0"
type input "1"
type input "8070"
type input "[DATE] 16:00"
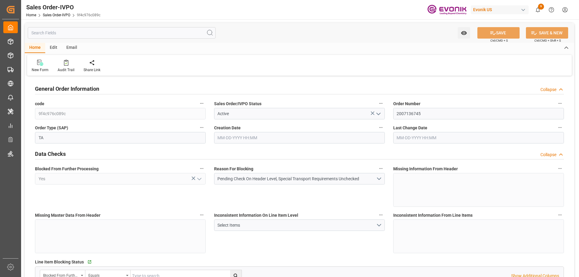
type input "[DATE] 16:00"
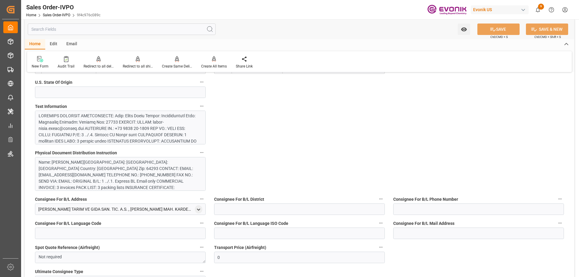
scroll to position [332, 0]
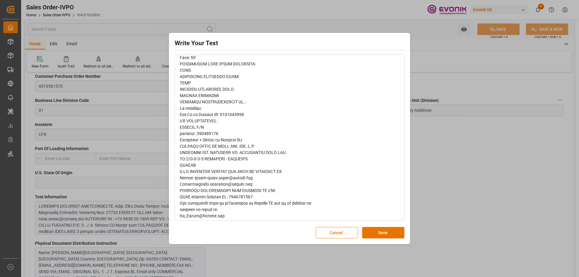
scroll to position [0, 0]
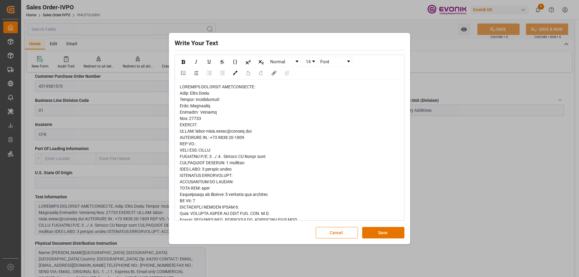
click at [460, 174] on div "Write Your Text Normal 14 Font Cancel Save" at bounding box center [289, 138] width 579 height 277
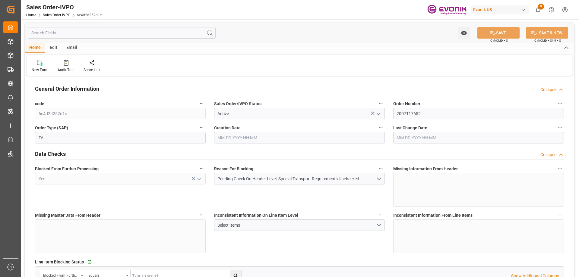
type input "TRIZT"
type input "0"
type input "1"
type input "8070"
type input "[DATE] 16:01"
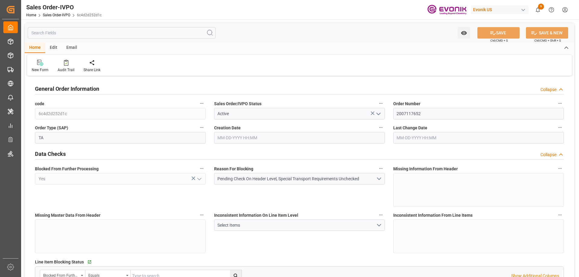
type input "[DATE] 16:01"
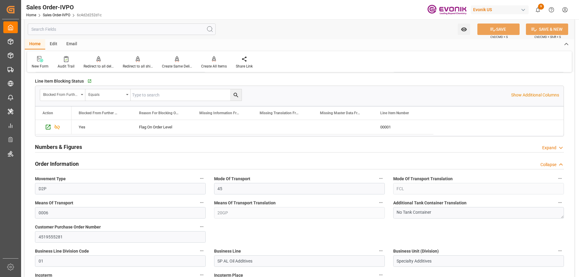
scroll to position [332, 0]
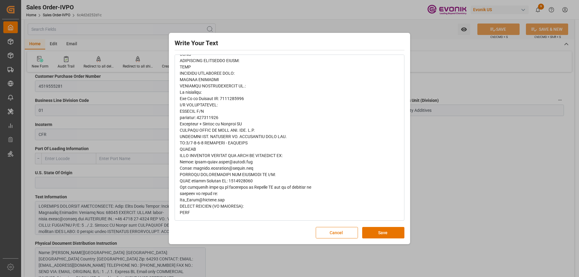
scroll to position [0, 0]
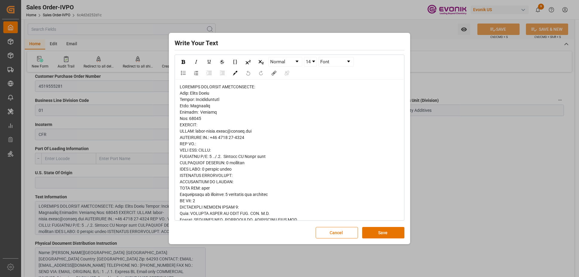
click at [434, 187] on div "Write Your Text Normal 14 Font Cancel Save" at bounding box center [289, 138] width 579 height 277
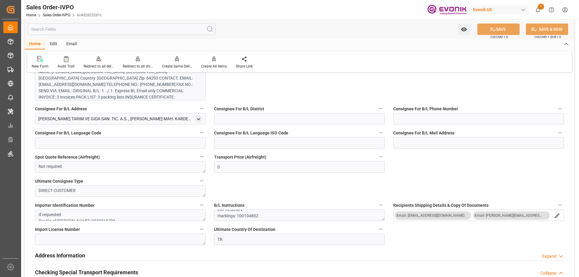
scroll to position [604, 0]
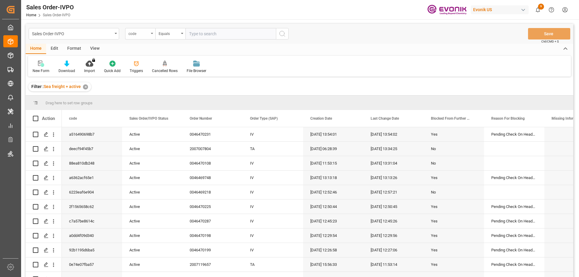
click at [147, 31] on div "code" at bounding box center [139, 33] width 21 height 7
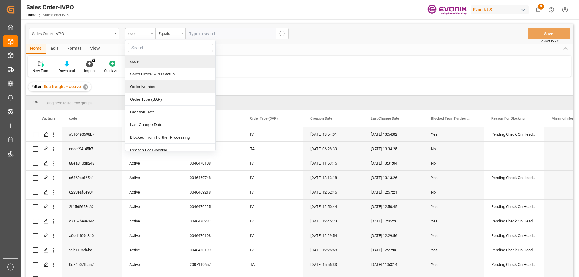
click at [145, 87] on div "Order Number" at bounding box center [171, 87] width 90 height 13
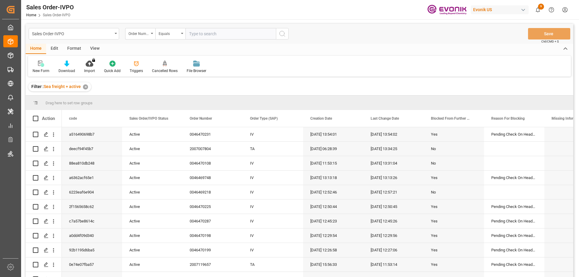
click at [208, 38] on input "text" at bounding box center [231, 33] width 91 height 11
paste input "0046469528"
type input "0046469528"
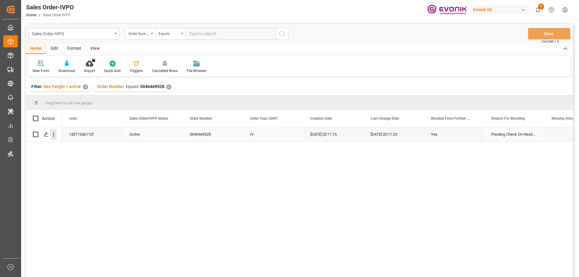
click at [55, 134] on icon "open menu" at bounding box center [53, 135] width 6 height 6
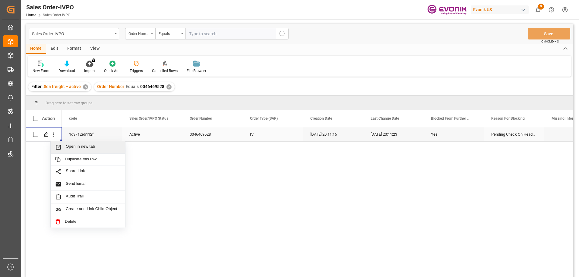
click at [74, 146] on span "Open in new tab" at bounding box center [93, 147] width 55 height 6
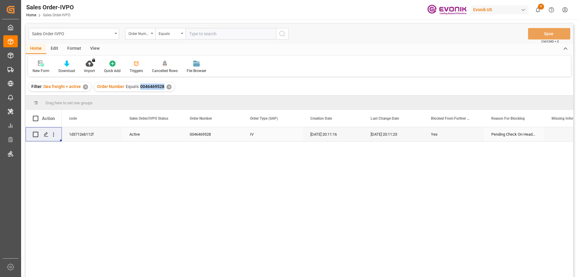
drag, startPoint x: 139, startPoint y: 87, endPoint x: 162, endPoint y: 87, distance: 23.5
click at [162, 87] on div "Order Number Equals 0046469528" at bounding box center [130, 87] width 67 height 6
copy span "0046469528"
click at [198, 32] on input "text" at bounding box center [231, 33] width 91 height 11
paste input "2007119820"
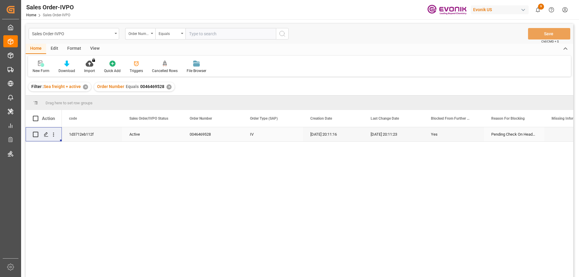
type input "2007119820"
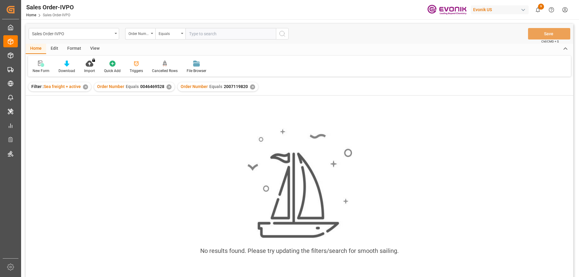
click at [169, 85] on div "✕" at bounding box center [169, 87] width 5 height 5
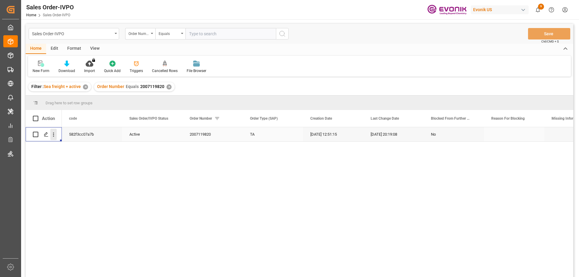
click at [53, 134] on icon "open menu" at bounding box center [53, 135] width 6 height 6
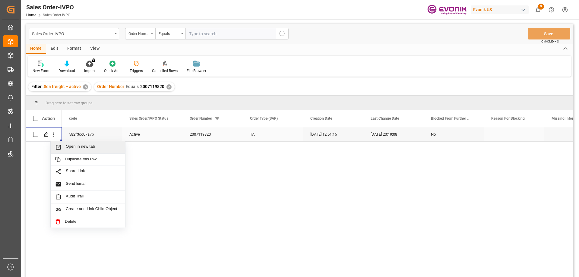
click at [78, 142] on div "Open in new tab" at bounding box center [88, 147] width 75 height 13
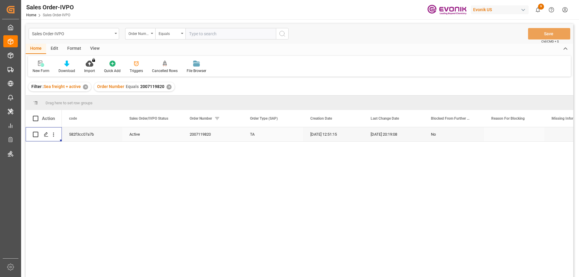
click at [222, 34] on input "text" at bounding box center [231, 33] width 91 height 11
paste input "2007109677"
type input "2007109677"
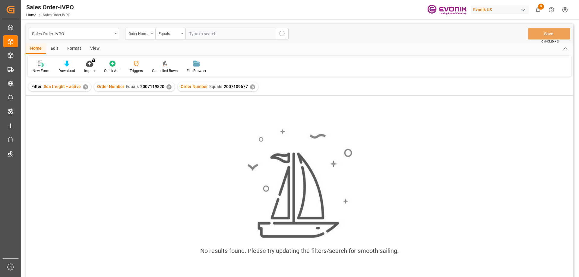
click at [168, 86] on div "✕" at bounding box center [169, 87] width 5 height 5
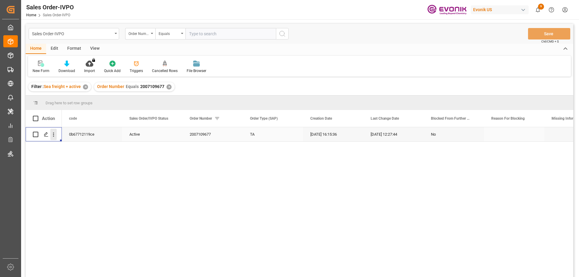
click at [55, 133] on icon "open menu" at bounding box center [53, 135] width 6 height 6
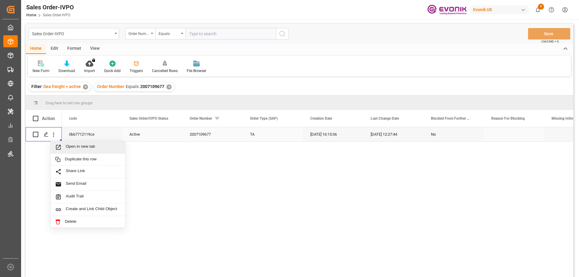
click at [75, 147] on span "Open in new tab" at bounding box center [93, 147] width 55 height 6
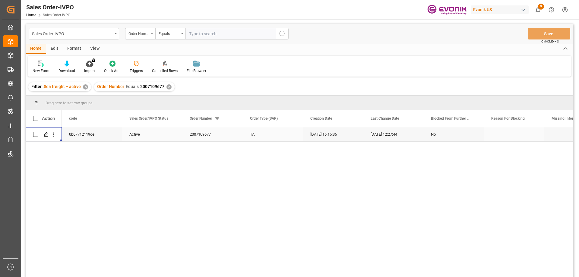
click at [190, 37] on input "text" at bounding box center [231, 33] width 91 height 11
paste input "2007103563"
type input "2007103563"
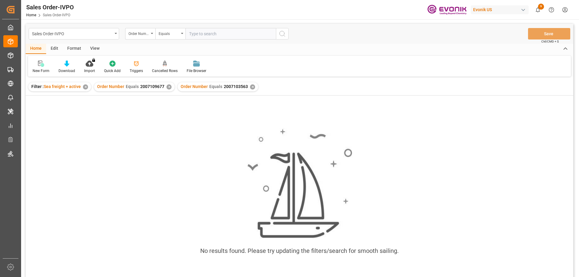
click at [171, 86] on div "Order Number Equals 2007109677 ✕" at bounding box center [134, 86] width 81 height 9
click at [170, 87] on div "✕" at bounding box center [169, 87] width 5 height 5
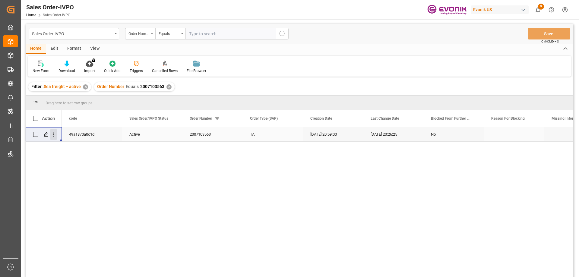
click at [52, 132] on icon "open menu" at bounding box center [53, 135] width 6 height 6
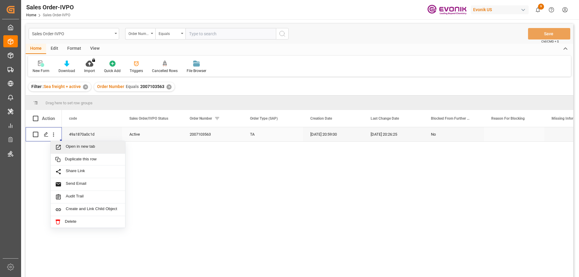
click at [79, 149] on span "Open in new tab" at bounding box center [93, 147] width 55 height 6
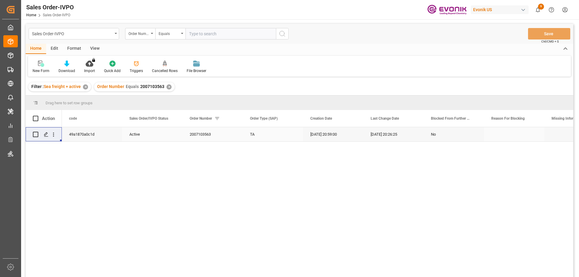
click at [200, 37] on input "text" at bounding box center [231, 33] width 91 height 11
paste input "0046468706"
type input "0046468706"
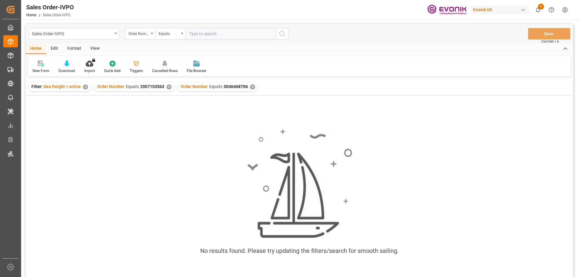
click at [169, 86] on div "✕" at bounding box center [169, 87] width 5 height 5
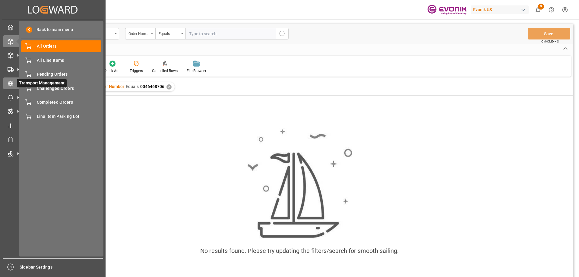
click at [10, 83] on icon at bounding box center [11, 84] width 6 height 6
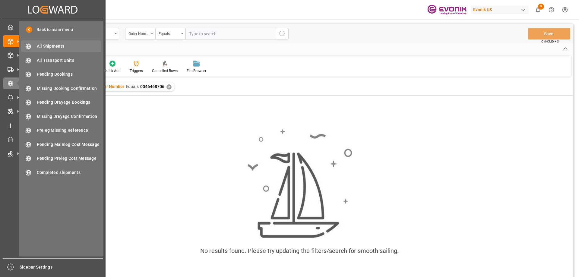
drag, startPoint x: 45, startPoint y: 43, endPoint x: 34, endPoint y: 46, distance: 11.8
click at [34, 46] on div "All Shipments All Shipments" at bounding box center [61, 46] width 80 height 12
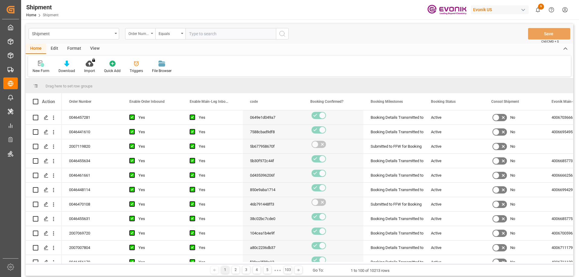
click at [147, 34] on div "Order Number" at bounding box center [139, 33] width 21 height 7
drag, startPoint x: 125, startPoint y: 48, endPoint x: 114, endPoint y: 45, distance: 11.3
click at [116, 48] on div "Shipment Order Number fright No Item Equals Save Ctrl/CMD + S Home Edit Format …" at bounding box center [300, 150] width 548 height 253
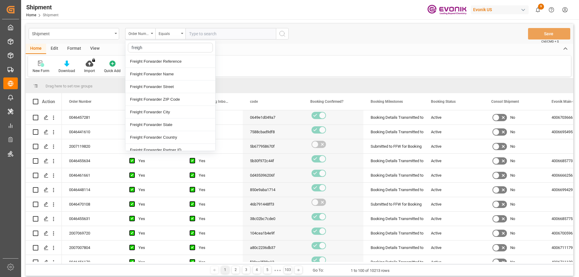
type input "freight"
click at [162, 64] on div "Freight Forwarder Reference" at bounding box center [171, 61] width 90 height 13
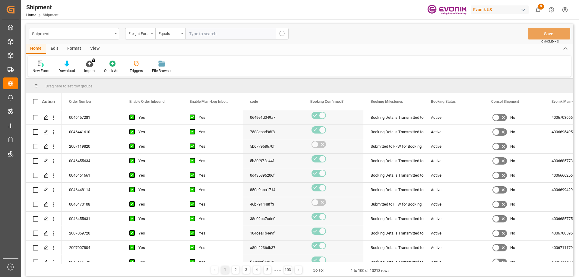
click at [213, 32] on input "text" at bounding box center [231, 33] width 91 height 11
paste input "250905000258"
type input "250905000258"
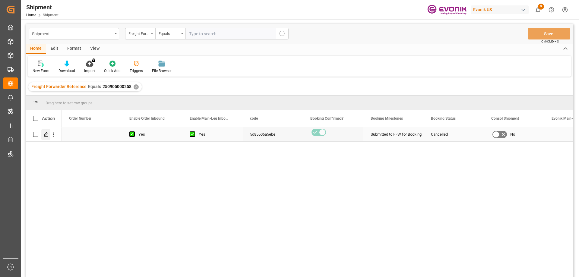
click at [47, 133] on polygon "Press SPACE to select this row." at bounding box center [45, 134] width 3 height 3
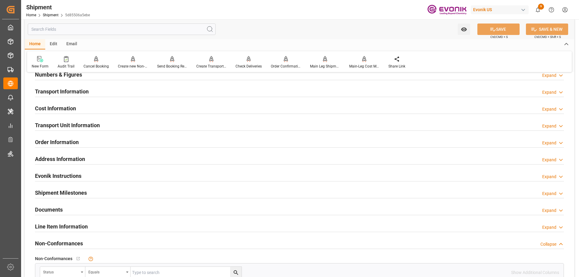
scroll to position [392, 0]
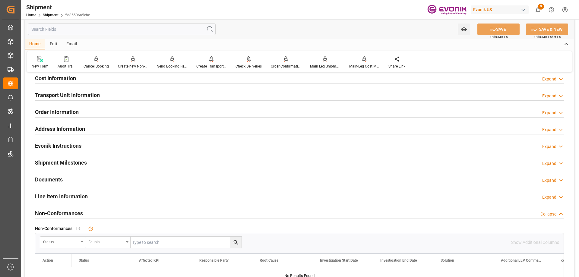
click at [74, 196] on h2 "Line Item Information" at bounding box center [61, 197] width 53 height 8
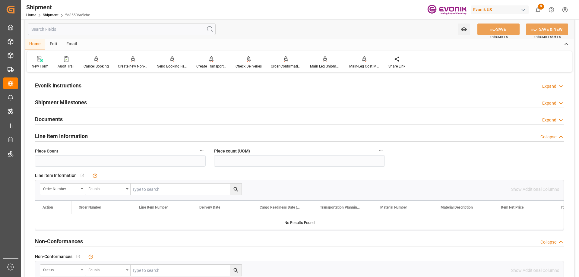
scroll to position [362, 0]
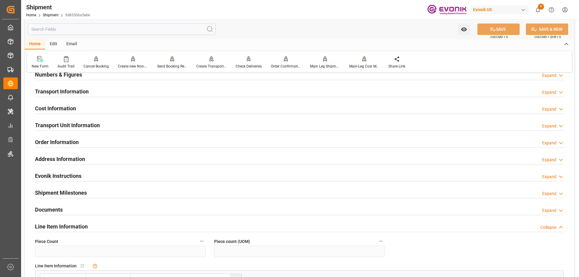
click at [60, 131] on div "Transport Unit Information Expand" at bounding box center [300, 125] width 538 height 17
click at [60, 129] on div "Transport Unit Information" at bounding box center [67, 124] width 65 height 11
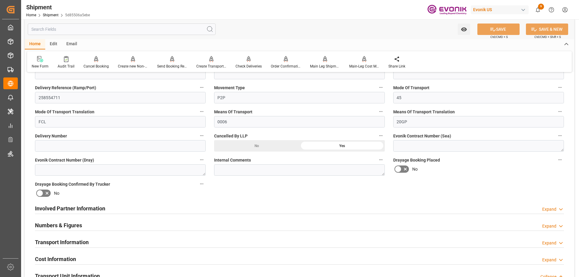
scroll to position [121, 0]
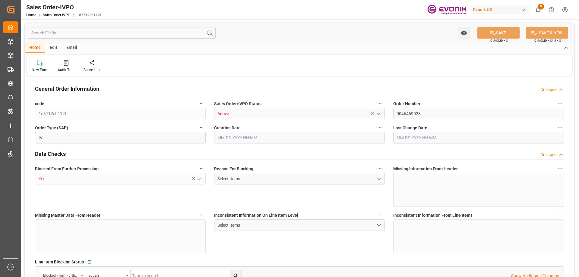
type input "KRPUS"
type input "0"
type input "1"
type input "16240"
type input "[DATE] 20:11"
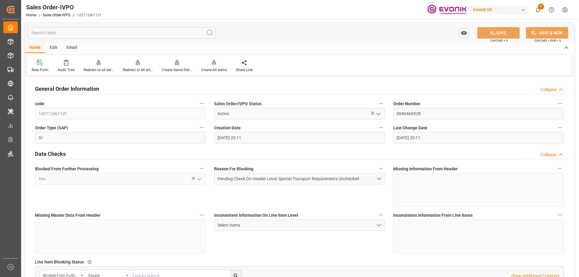
type input "[DATE] 20:11"
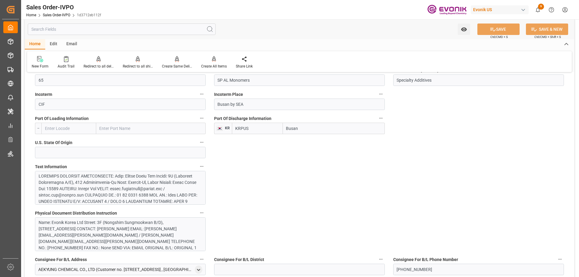
scroll to position [211, 0]
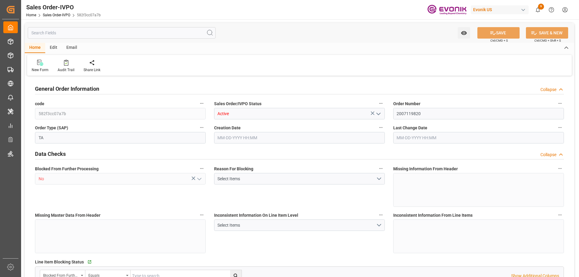
type input "NZAKL"
type input "0"
type input "1"
type input "3650.8"
type input "[DATE] 12:51"
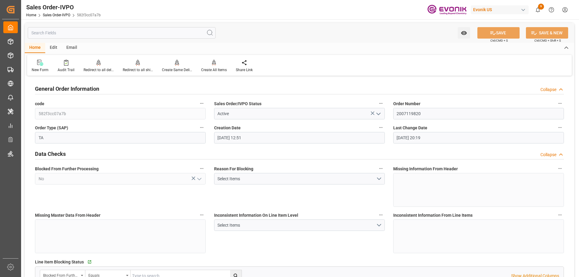
type input "[DATE] 20:19"
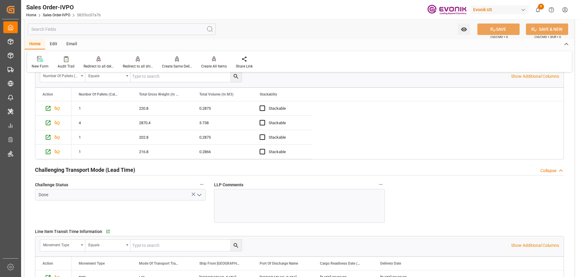
scroll to position [1056, 0]
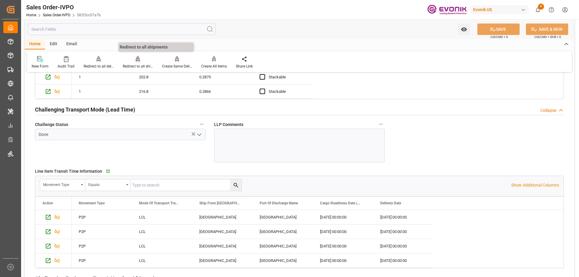
click at [132, 64] on div "Redirect to all shipments" at bounding box center [138, 66] width 30 height 5
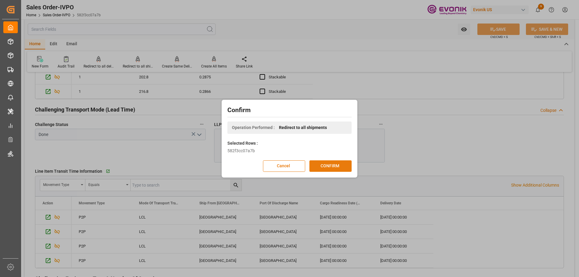
click at [320, 166] on button "CONFIRM" at bounding box center [331, 166] width 42 height 11
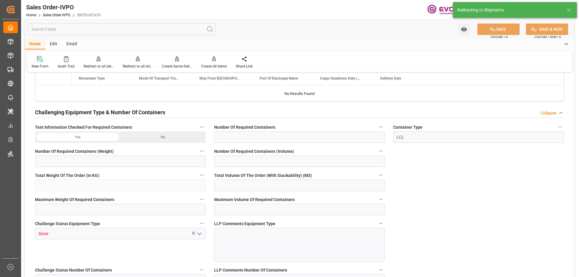
type input "NZAKL"
type input "0"
type input "1"
type input "3650.8"
type input "08-22-2025 12:51"
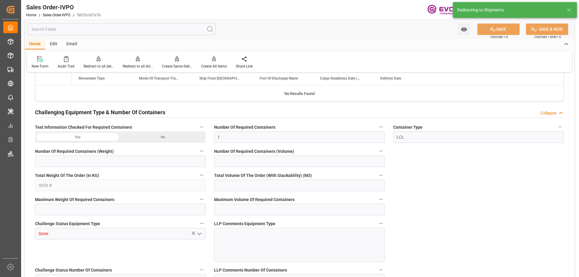
type input "[DATE] 20:19"
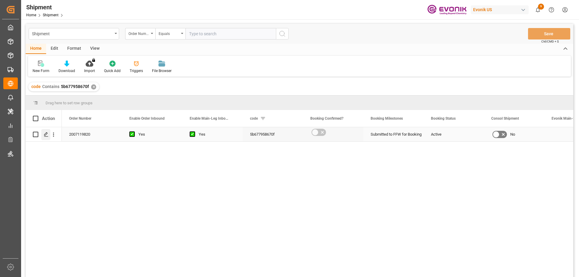
click at [46, 134] on polygon "Press SPACE to select this row." at bounding box center [45, 134] width 3 height 3
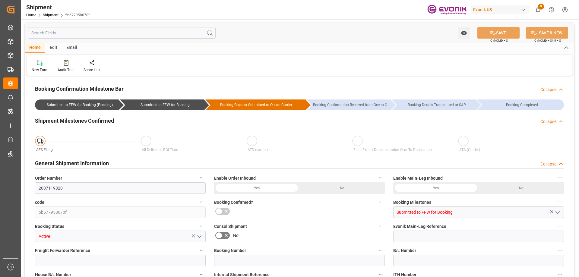
type input "AC Containerline"
type input "Leschaco Inc."
type input "USLAX"
type input "NZAKL"
type input "9348687"
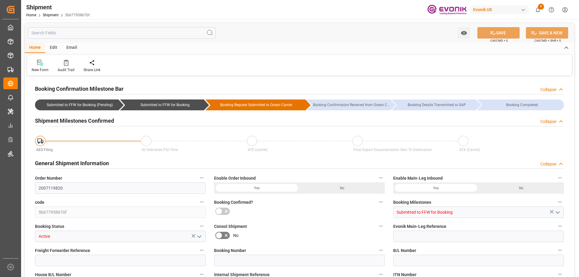
type input "9348687"
type input "USLGB"
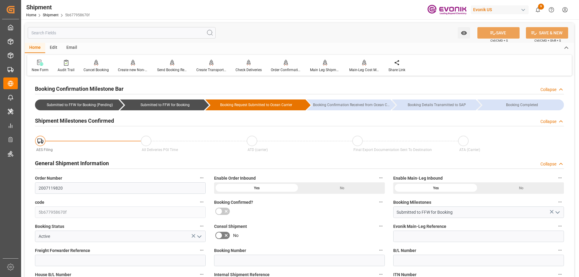
type input "[DATE] 00:00"
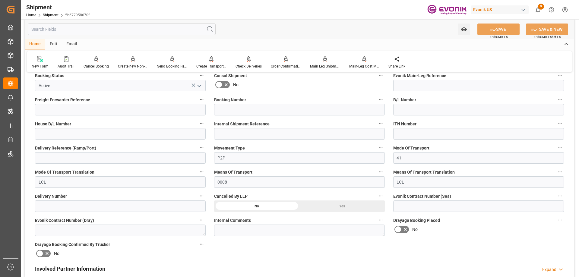
scroll to position [272, 0]
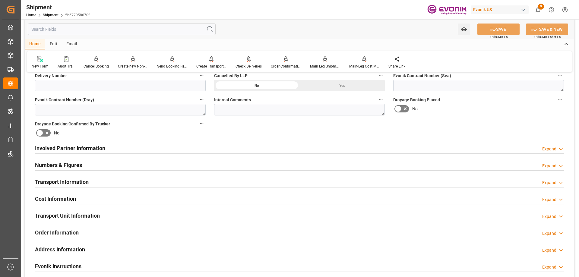
click at [77, 148] on h2 "Involved Partner Information" at bounding box center [70, 148] width 70 height 8
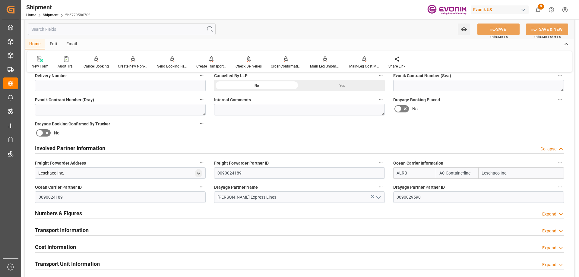
click at [81, 229] on h2 "Transport Information" at bounding box center [62, 230] width 54 height 8
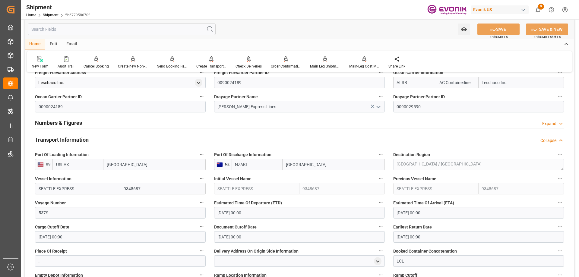
scroll to position [513, 0]
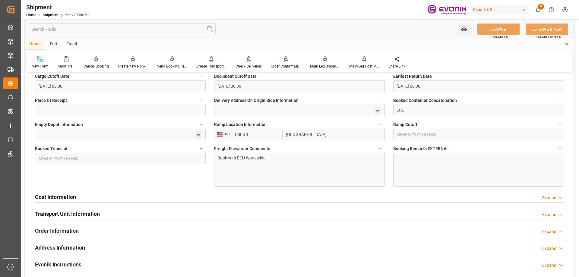
drag, startPoint x: 317, startPoint y: 134, endPoint x: 276, endPoint y: 139, distance: 41.0
click at [276, 139] on div "USLGB Long Beach" at bounding box center [308, 134] width 153 height 11
type input "los ange"
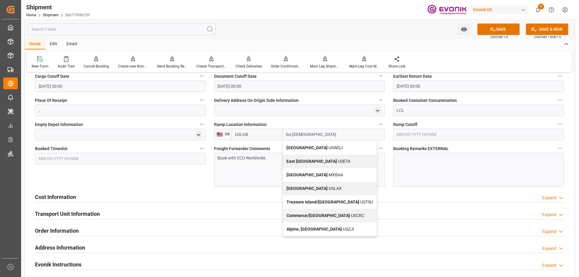
click at [317, 191] on span "Los Angeles - USLAX" at bounding box center [314, 188] width 55 height 5
type input "USLAX"
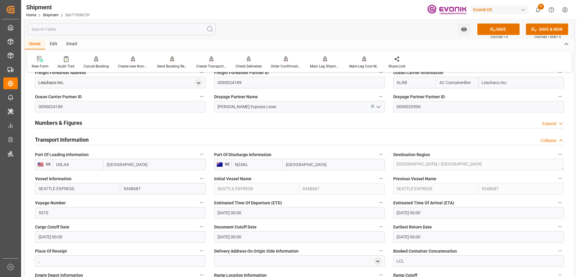
scroll to position [272, 0]
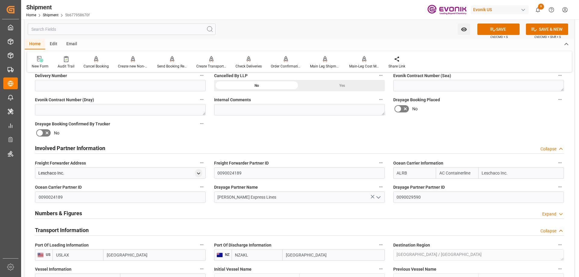
type input "Los Angeles"
drag, startPoint x: 136, startPoint y: 252, endPoint x: 98, endPoint y: 252, distance: 37.4
click at [98, 252] on div "USLAX Los Angeles" at bounding box center [129, 255] width 153 height 11
type input "long beach"
click at [121, 264] on div "Long Beach - USLGB" at bounding box center [135, 269] width 63 height 14
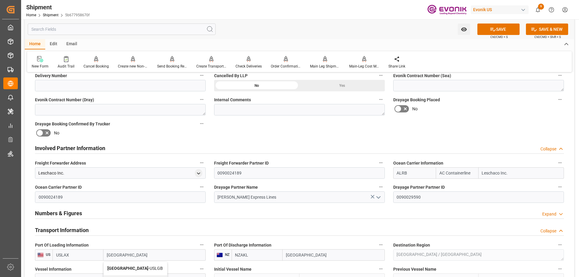
type input "USLGB"
type input "Long Beach"
click at [505, 26] on button "SAVE" at bounding box center [499, 29] width 42 height 11
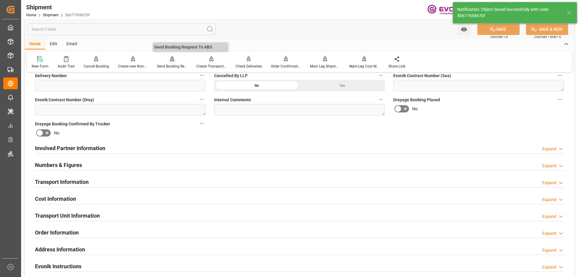
click at [172, 62] on div "Send Booking Request To ABS" at bounding box center [172, 62] width 39 height 13
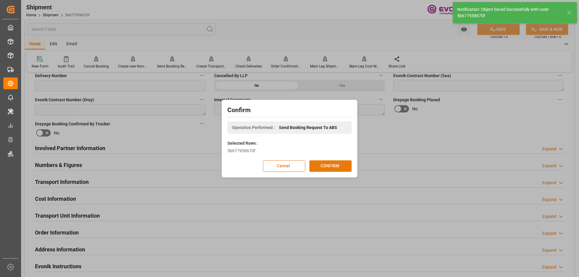
click at [334, 166] on button "CONFIRM" at bounding box center [331, 166] width 42 height 11
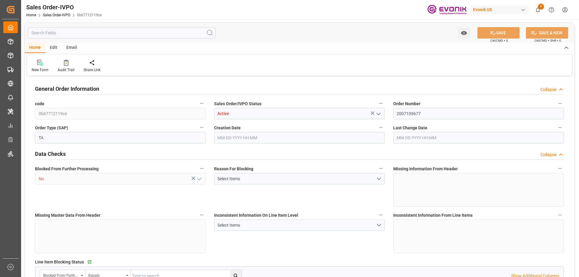
type input "AUFRE"
type input "0"
type input "1"
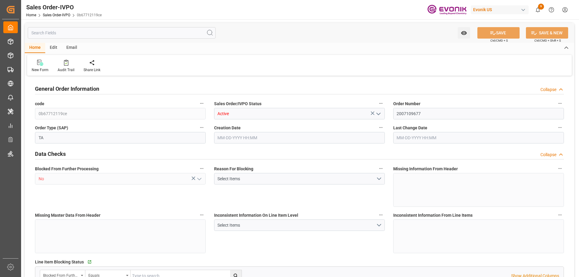
type input "15504"
type input "24.1474"
type input "17000"
type input "30"
type input "[DATE] 16:15"
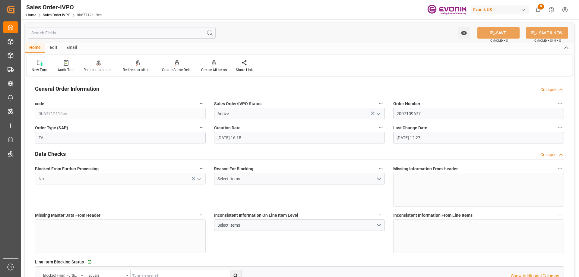
type input "[DATE] 12:27"
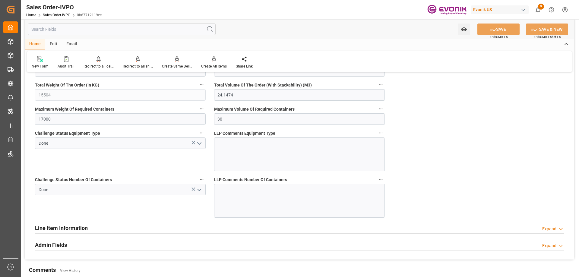
scroll to position [1177, 0]
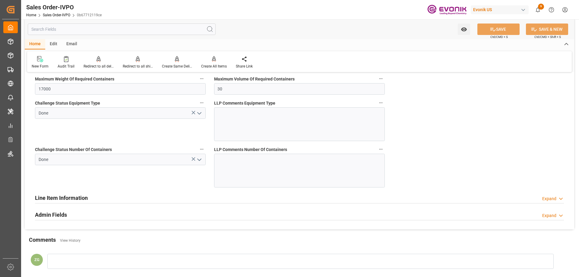
click at [142, 199] on div "Line Item Information Expand" at bounding box center [299, 197] width 529 height 11
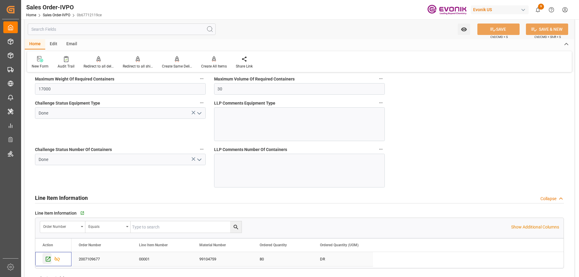
click at [49, 257] on icon "Press SPACE to select this row." at bounding box center [48, 259] width 6 height 6
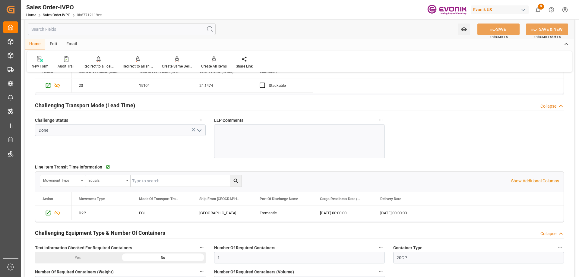
scroll to position [785, 0]
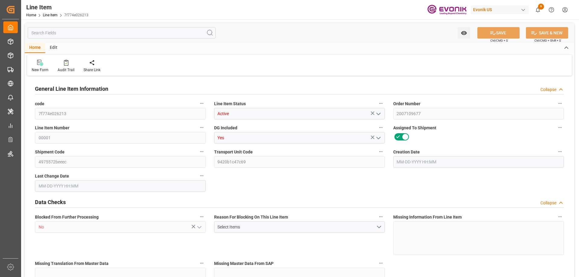
type input "20"
type input "15104"
type input "13760"
type input "24.1474"
type input "80"
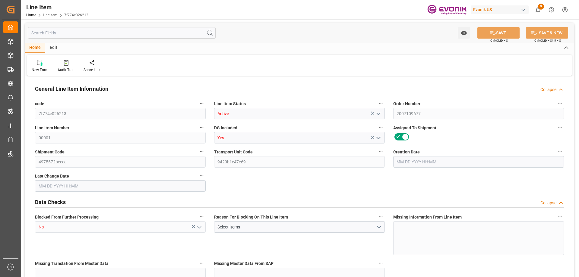
type input "107052.8"
type input "80"
type input "15104"
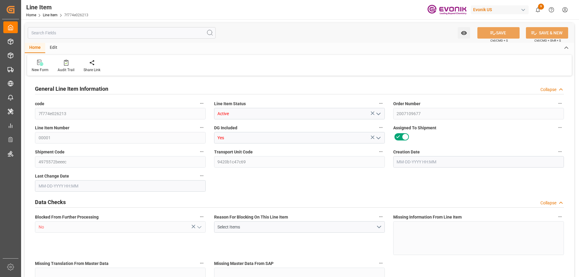
type input "15504"
type input "13760"
type input "24.1474"
type input "24147.36"
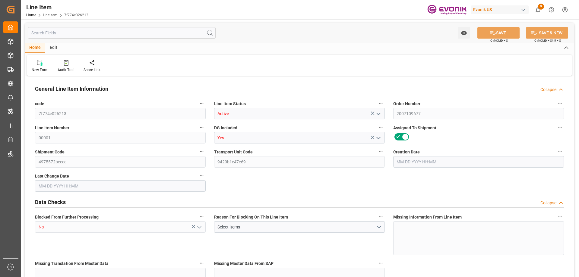
type input "0"
type input "[DATE] 16:15"
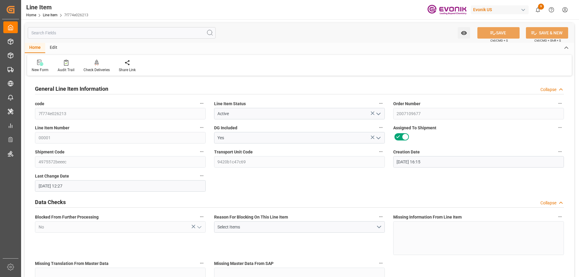
type input "[DATE] 12:27"
type input "[DATE]"
click at [94, 30] on input "text" at bounding box center [122, 32] width 188 height 11
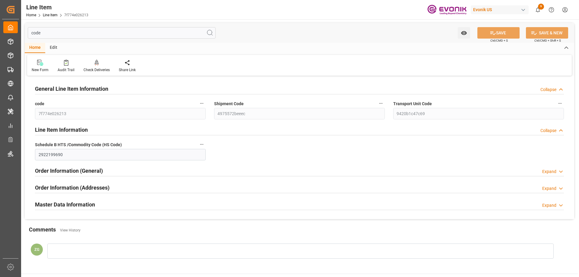
type input "code"
click at [59, 207] on h2 "Master Data Information" at bounding box center [65, 205] width 60 height 8
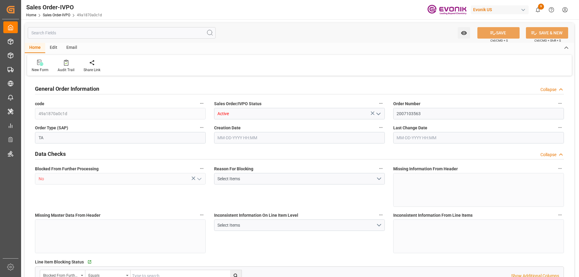
type input "AUMEL"
type input "0"
type input "1"
type input "2724"
type input "08-21-2025 20:59"
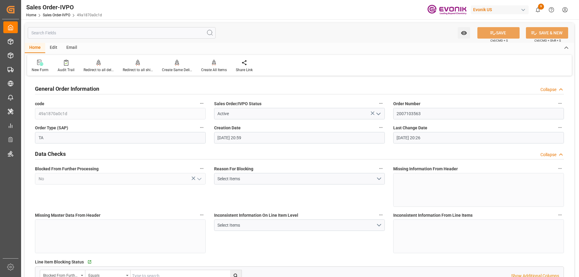
type input "[DATE] 20:26"
click at [140, 70] on div "Redirect to all shipments" at bounding box center [138, 69] width 30 height 5
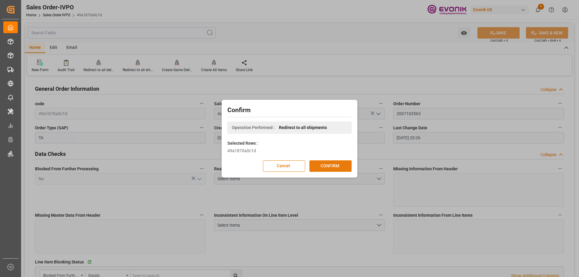
click at [335, 164] on button "CONFIRM" at bounding box center [331, 166] width 42 height 11
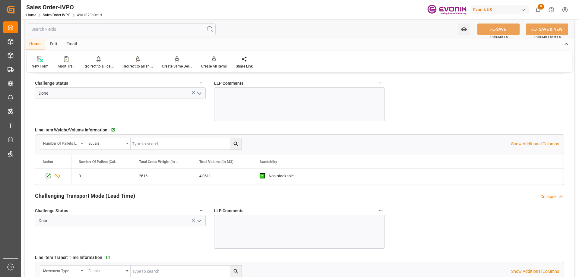
scroll to position [936, 0]
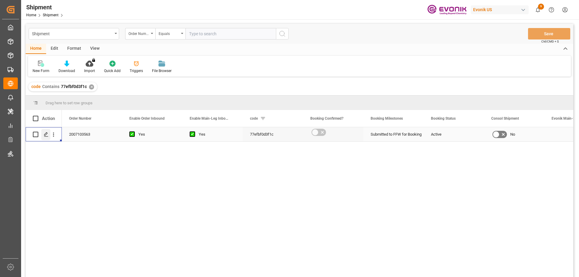
click at [47, 135] on icon "Press SPACE to select this row." at bounding box center [46, 134] width 5 height 5
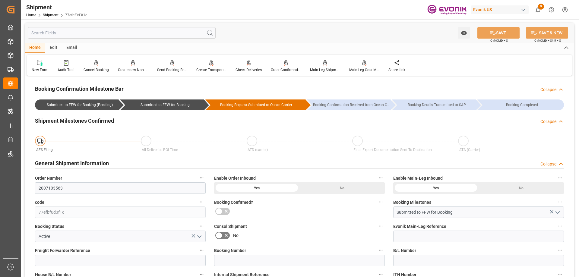
type input "[DATE] 00:00"
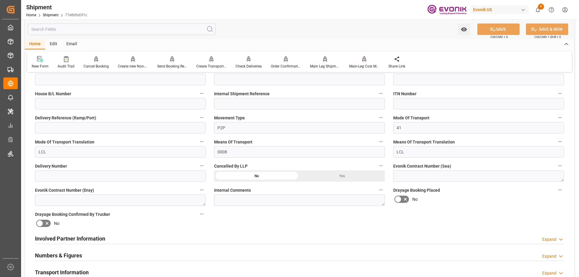
scroll to position [302, 0]
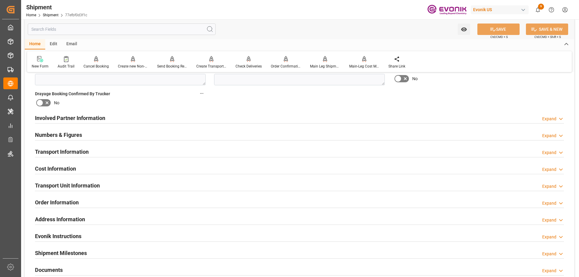
click at [89, 123] on div "Involved Partner Information Expand" at bounding box center [300, 118] width 538 height 17
click at [89, 120] on h2 "Involved Partner Information" at bounding box center [70, 118] width 70 height 8
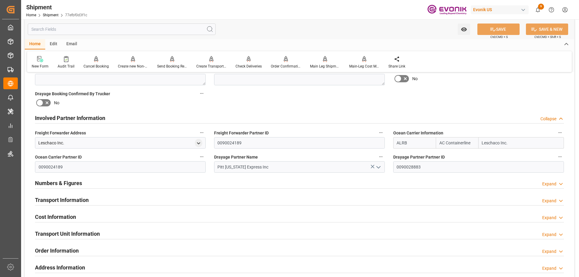
click at [110, 199] on div "Transport Information Expand" at bounding box center [299, 199] width 529 height 11
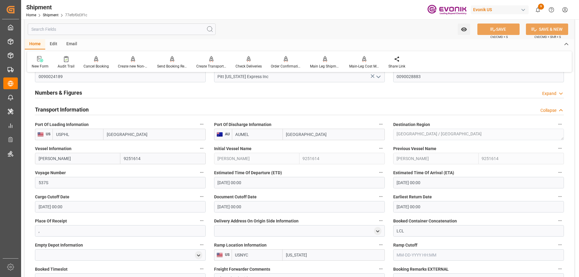
scroll to position [483, 0]
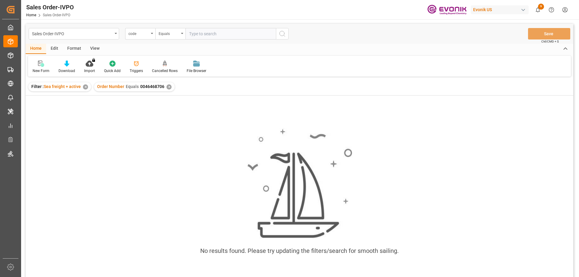
click at [211, 33] on input "text" at bounding box center [231, 33] width 91 height 11
paste input "0046437596"
type input "0046437596"
click at [150, 33] on div "code" at bounding box center [140, 33] width 30 height 11
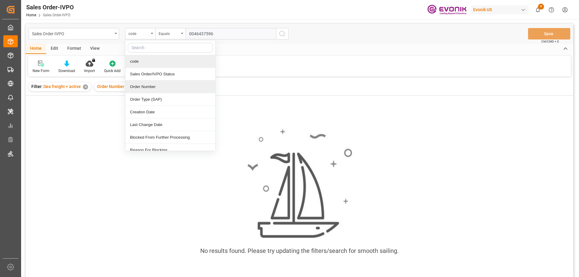
click at [146, 87] on div "Order Number" at bounding box center [171, 87] width 90 height 13
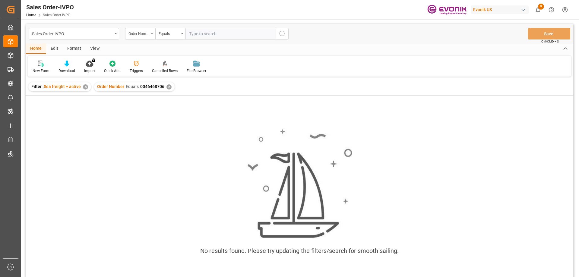
click at [229, 36] on input "text" at bounding box center [231, 33] width 91 height 11
paste input "0046437596"
type input "0046437596"
click at [285, 34] on icon "search button" at bounding box center [282, 33] width 7 height 7
click at [168, 85] on div "✕" at bounding box center [169, 87] width 5 height 5
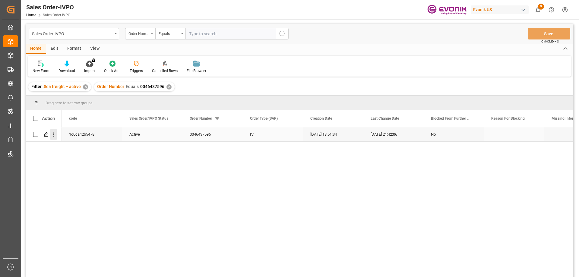
click at [53, 134] on icon "open menu" at bounding box center [53, 135] width 6 height 6
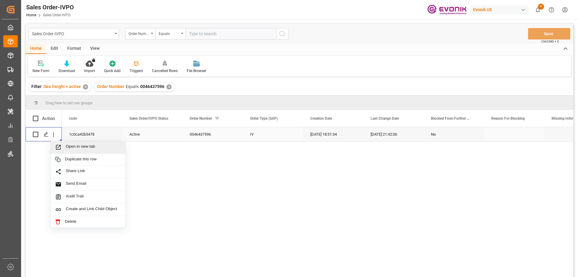
click at [75, 147] on span "Open in new tab" at bounding box center [93, 147] width 55 height 6
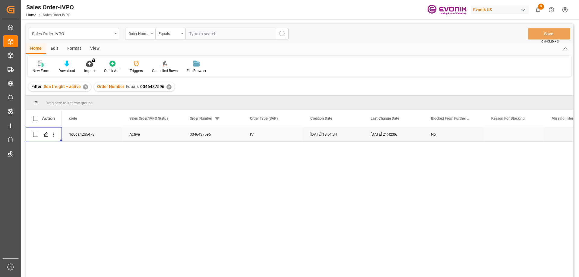
click at [208, 31] on input "text" at bounding box center [231, 33] width 91 height 11
paste input "2007054875"
type input "2007054875"
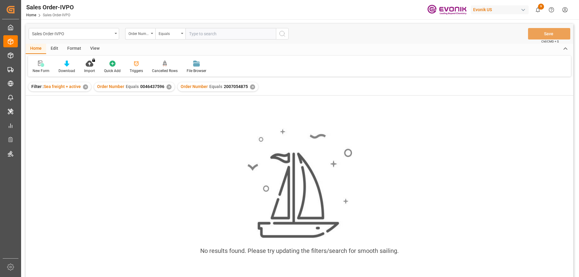
click at [168, 85] on div "✕" at bounding box center [169, 87] width 5 height 5
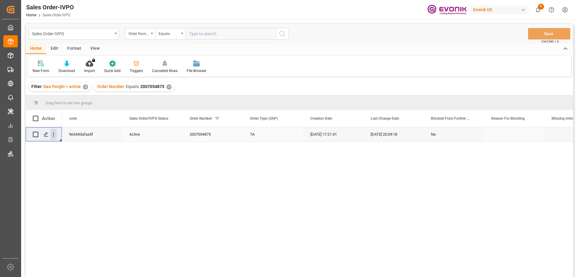
click at [56, 135] on icon "open menu" at bounding box center [53, 135] width 6 height 6
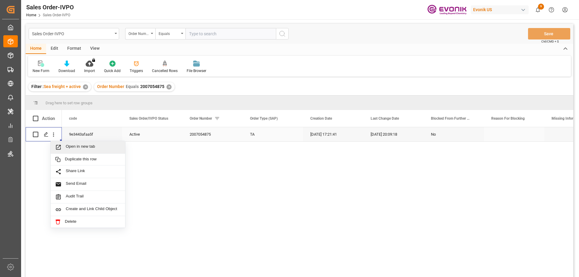
click at [71, 145] on span "Open in new tab" at bounding box center [93, 147] width 55 height 6
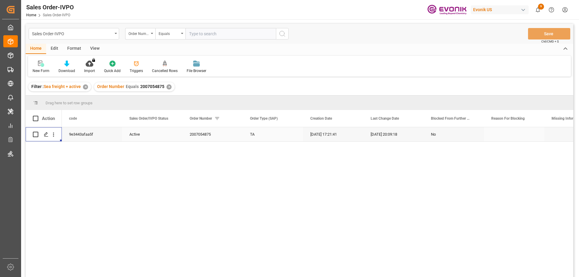
click at [231, 33] on input "text" at bounding box center [231, 33] width 91 height 11
paste input "2007140657"
type input "2007140657"
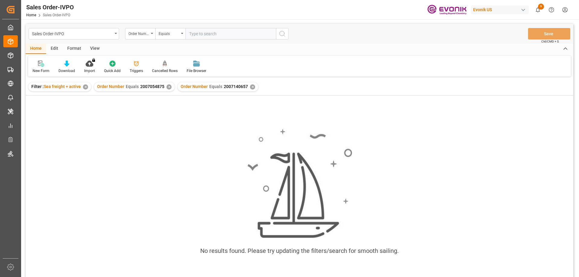
click at [167, 86] on div "✕" at bounding box center [169, 87] width 5 height 5
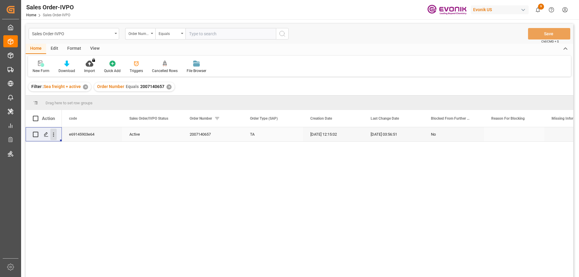
click at [53, 133] on icon "open menu" at bounding box center [53, 135] width 6 height 6
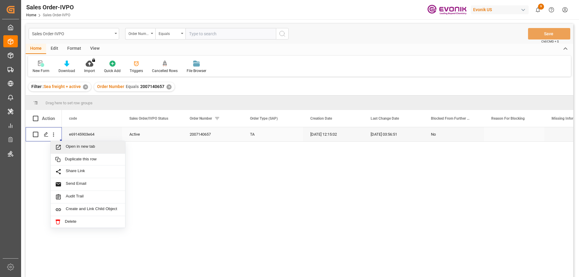
click at [80, 145] on span "Open in new tab" at bounding box center [93, 147] width 55 height 6
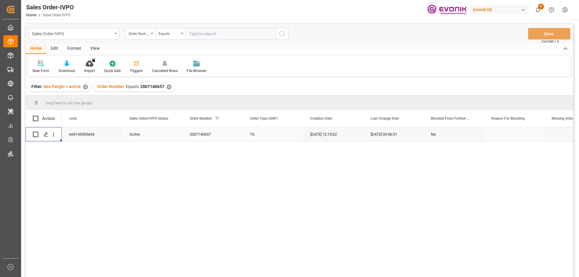
click at [219, 32] on input "text" at bounding box center [231, 33] width 91 height 11
paste input "2007029387"
type input "2007029387"
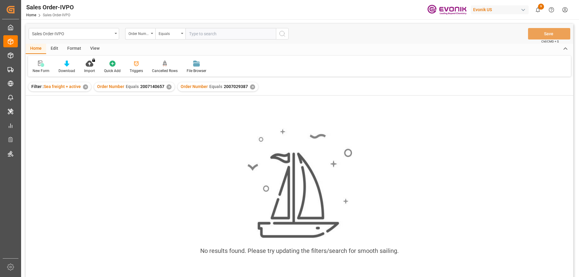
click at [168, 88] on div "✕" at bounding box center [169, 87] width 5 height 5
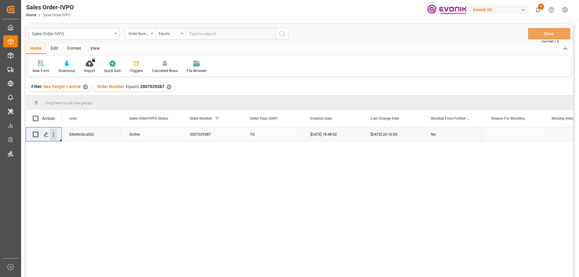
click at [52, 133] on icon "open menu" at bounding box center [53, 135] width 6 height 6
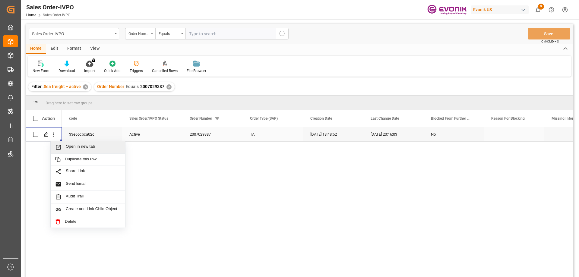
click at [72, 146] on span "Open in new tab" at bounding box center [93, 147] width 55 height 6
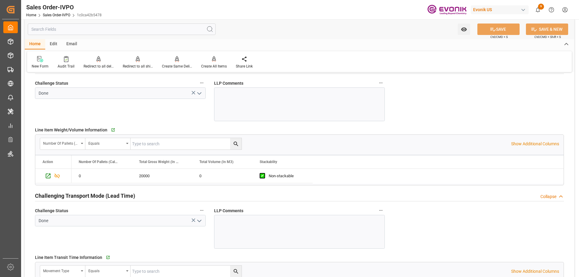
scroll to position [966, 0]
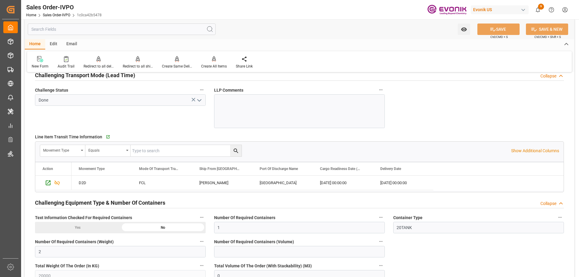
type input "nadine.weissaag@evonik.comTelephone No..: +49 2365 49 4326"
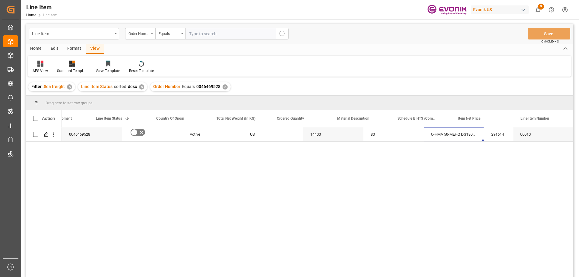
scroll to position [0, 94]
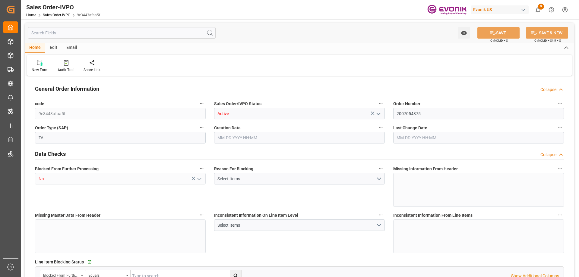
type input "TNTUN"
type input "0"
type input "2"
type input "3"
type input "2"
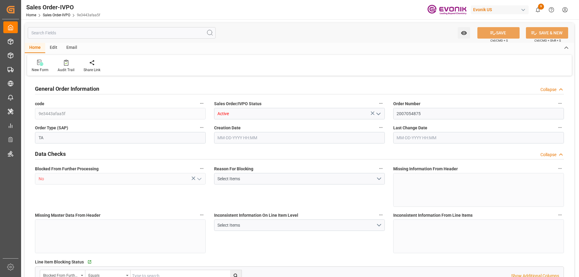
type input "39602.08"
type input "35.7032"
type input "34000"
type input "60"
type input "06-17-2025 17:21"
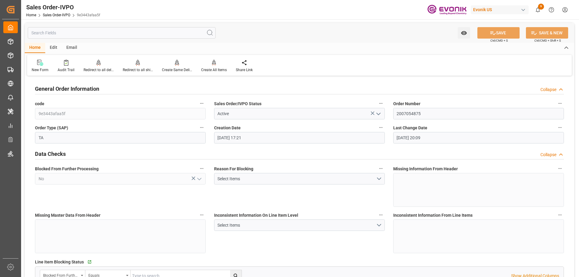
type input "08-11-2025 20:09"
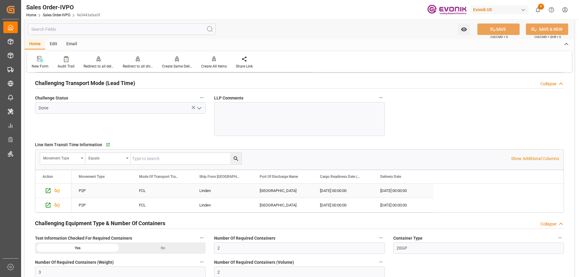
scroll to position [1026, 0]
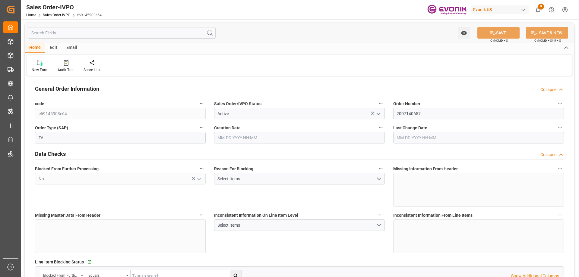
type input "GTSTC"
type input "0"
type input "1"
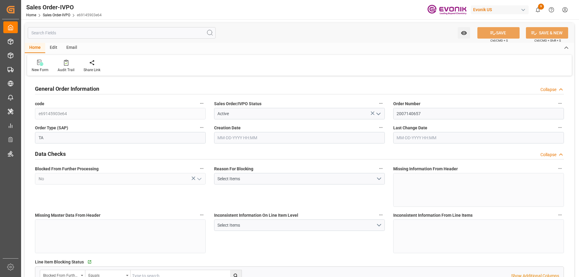
type input "5772.672"
type input "15.3364"
type input "17000"
type input "30"
type input "[DATE] 12:15"
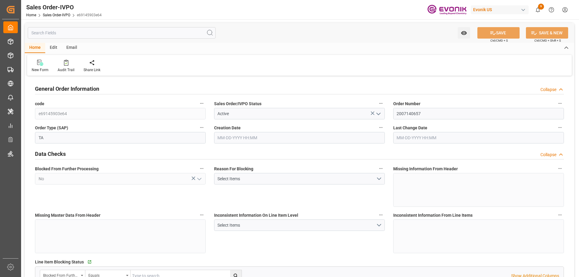
type input "[DATE] 03:56"
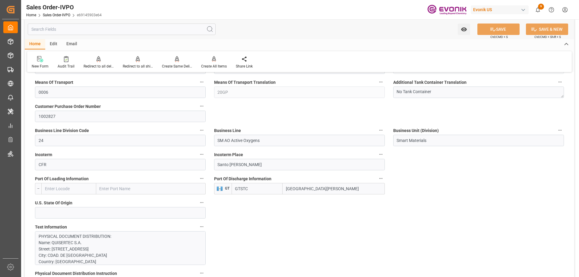
scroll to position [392, 0]
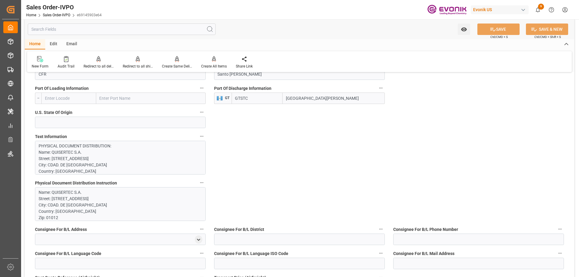
click at [103, 30] on input "text" at bounding box center [122, 29] width 188 height 11
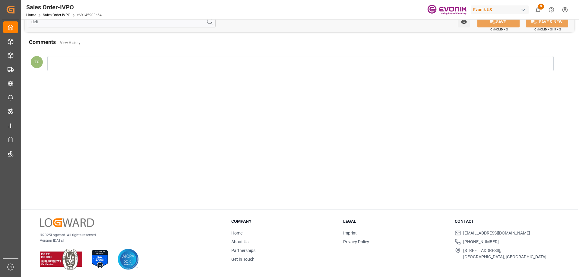
scroll to position [0, 0]
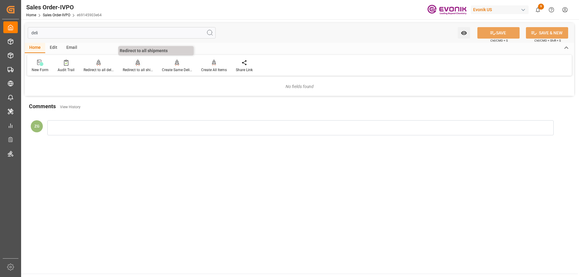
type input "deli"
click at [132, 67] on div "Redirect to all shipments" at bounding box center [138, 69] width 30 height 5
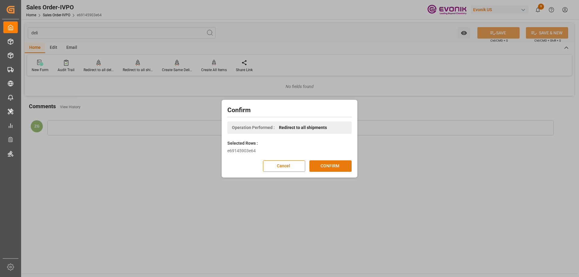
click at [329, 166] on button "CONFIRM" at bounding box center [331, 166] width 42 height 11
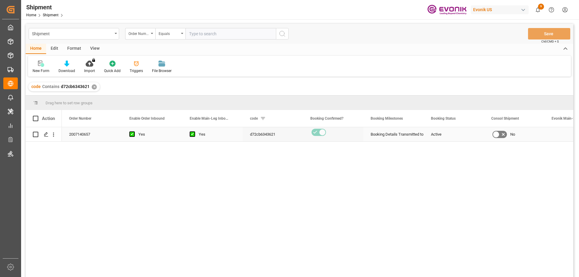
click at [46, 136] on icon "Press SPACE to select this row." at bounding box center [46, 134] width 5 height 5
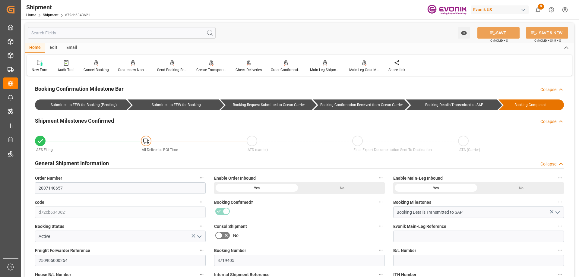
click at [83, 34] on input "text" at bounding box center [122, 32] width 188 height 11
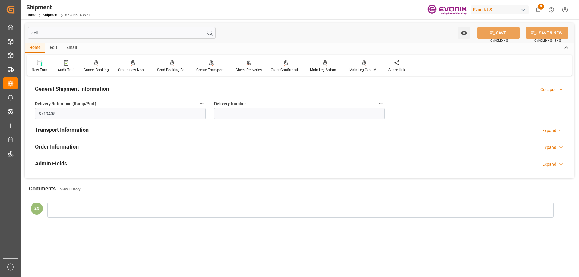
type input "deli"
click at [65, 145] on h2 "Order Information" at bounding box center [57, 147] width 44 height 8
click at [62, 132] on h2 "Transport Information" at bounding box center [62, 130] width 54 height 8
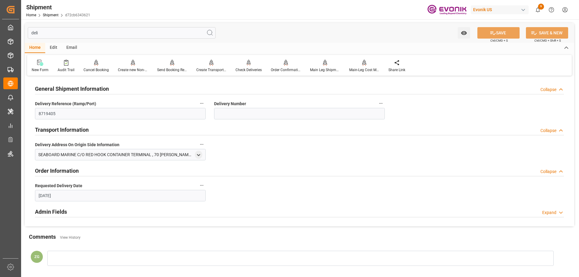
click at [381, 103] on icon "button" at bounding box center [381, 103] width 5 height 5
click at [390, 105] on li "Audits" at bounding box center [392, 104] width 31 height 10
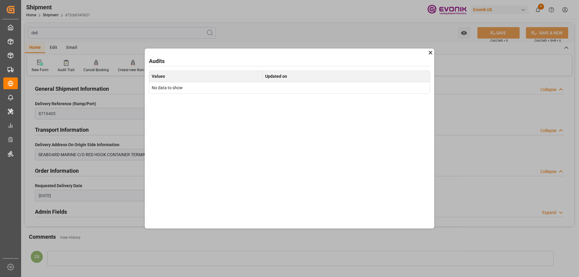
click at [431, 53] on icon at bounding box center [431, 53] width 4 height 4
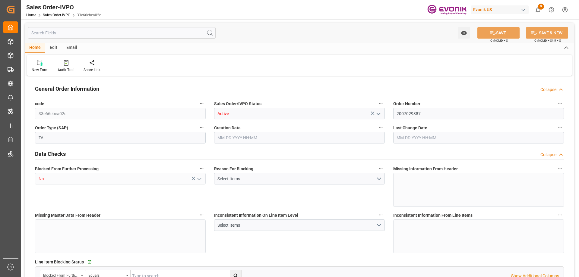
type input "PAONX"
type input "0"
type input "1"
type input "4220"
type input "[DATE] 18:48"
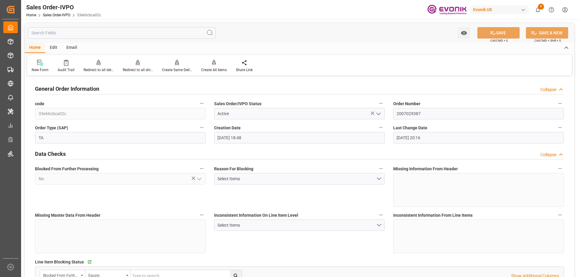
type input "[DATE] 20:16"
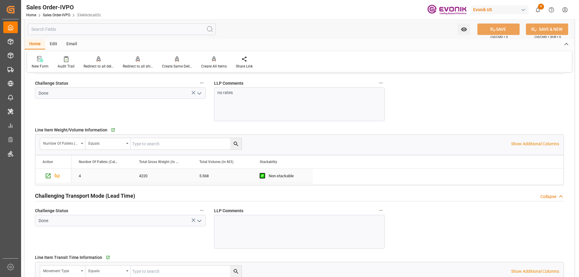
scroll to position [966, 0]
